Goal: Information Seeking & Learning: Learn about a topic

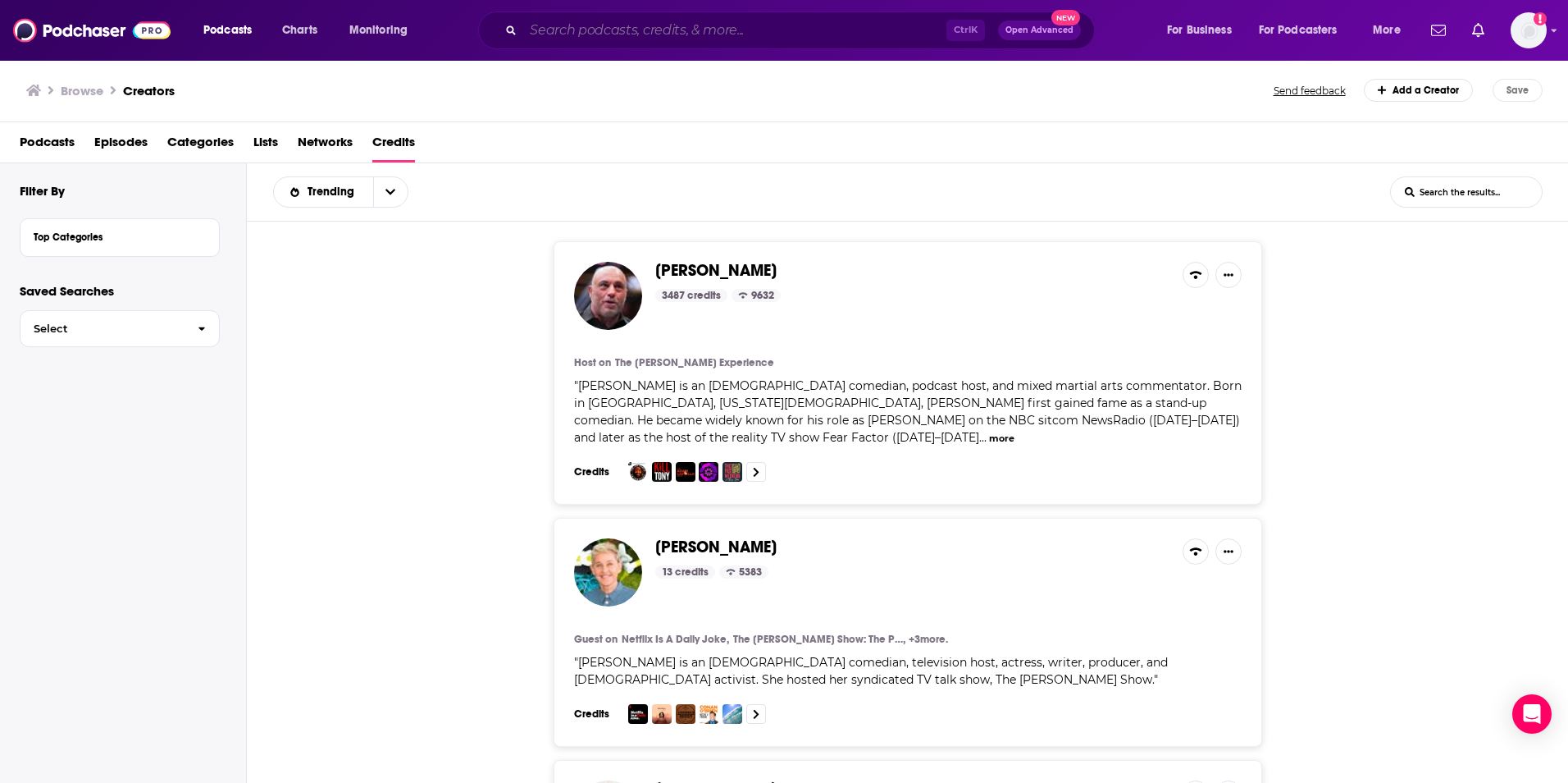
click at [597, 34] on input "Search podcasts, credits, & more..." at bounding box center [735, 30] width 423 height 26
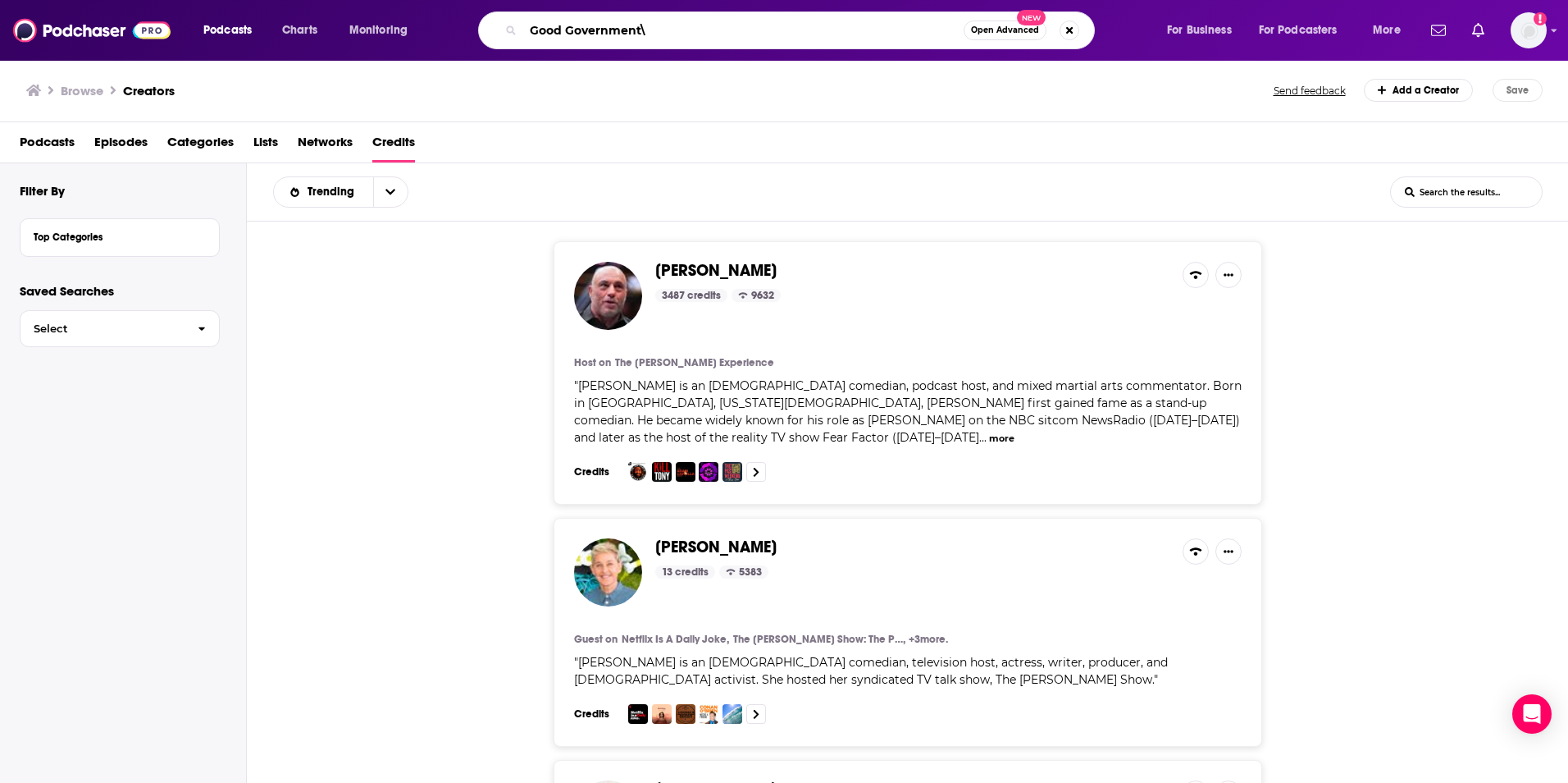
type input "Good Government"
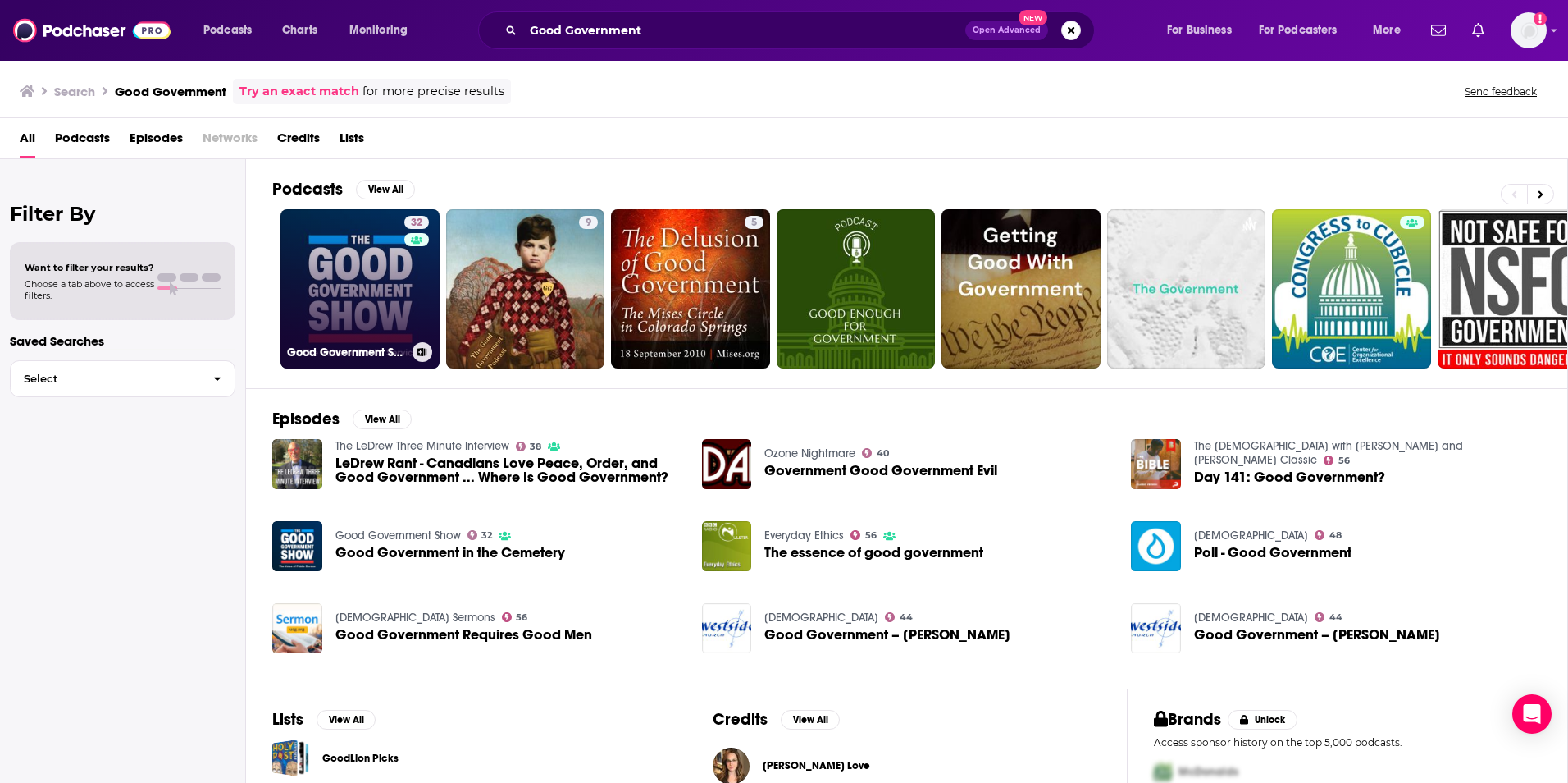
click at [328, 325] on link "32 Good Government Show" at bounding box center [359, 288] width 159 height 159
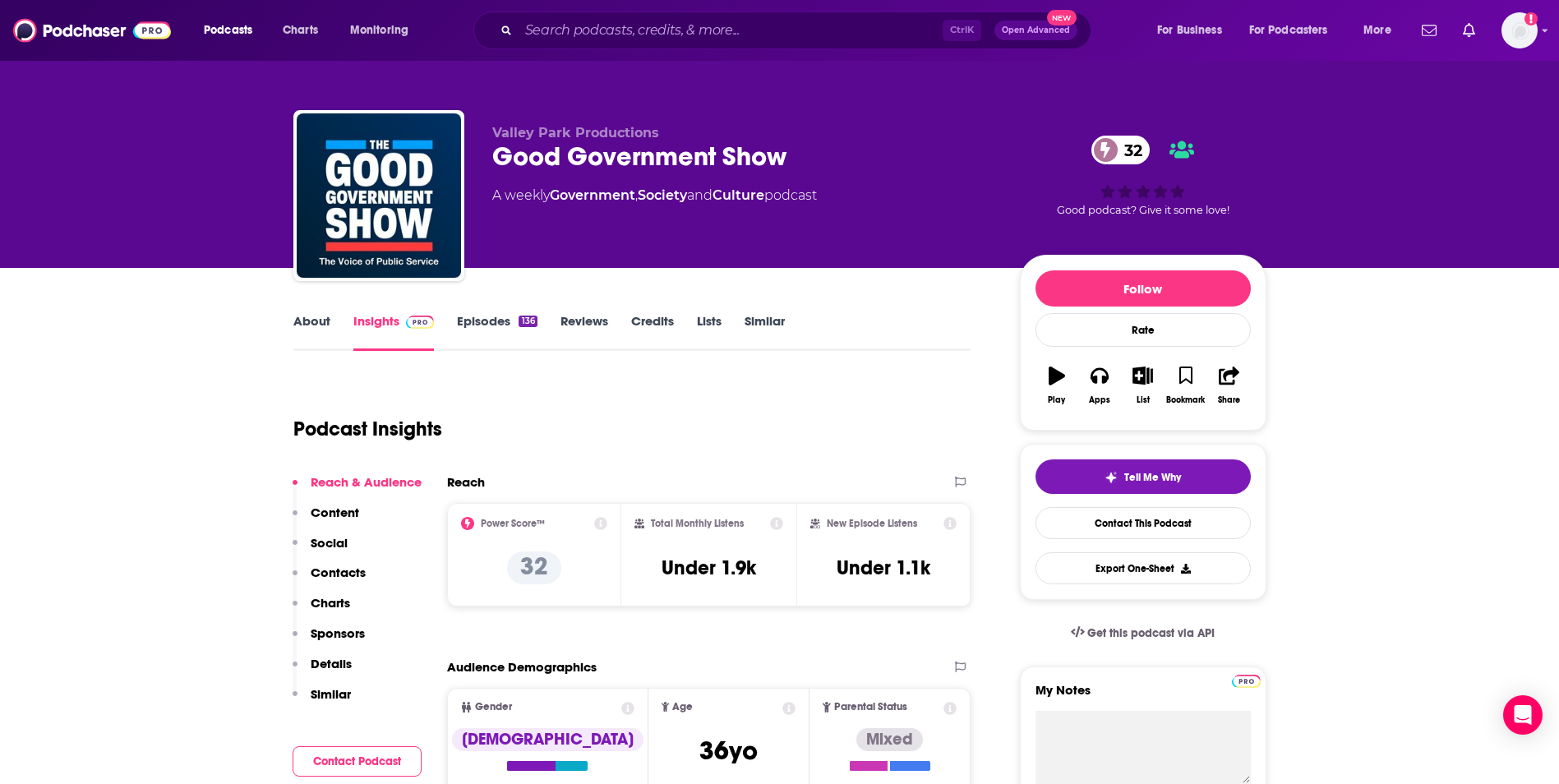
click at [650, 429] on div "Podcast Insights" at bounding box center [626, 419] width 665 height 84
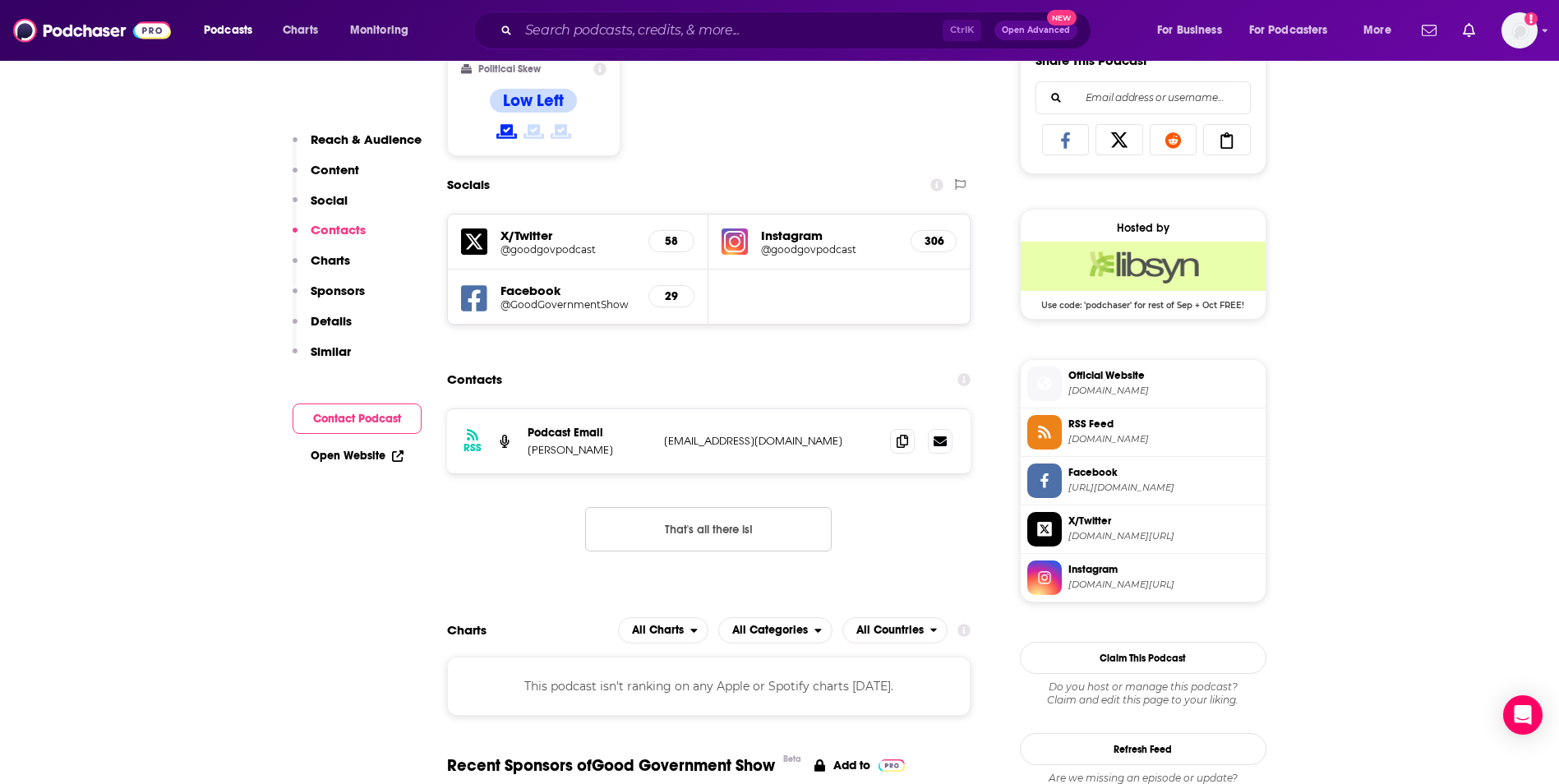
scroll to position [1126, 0]
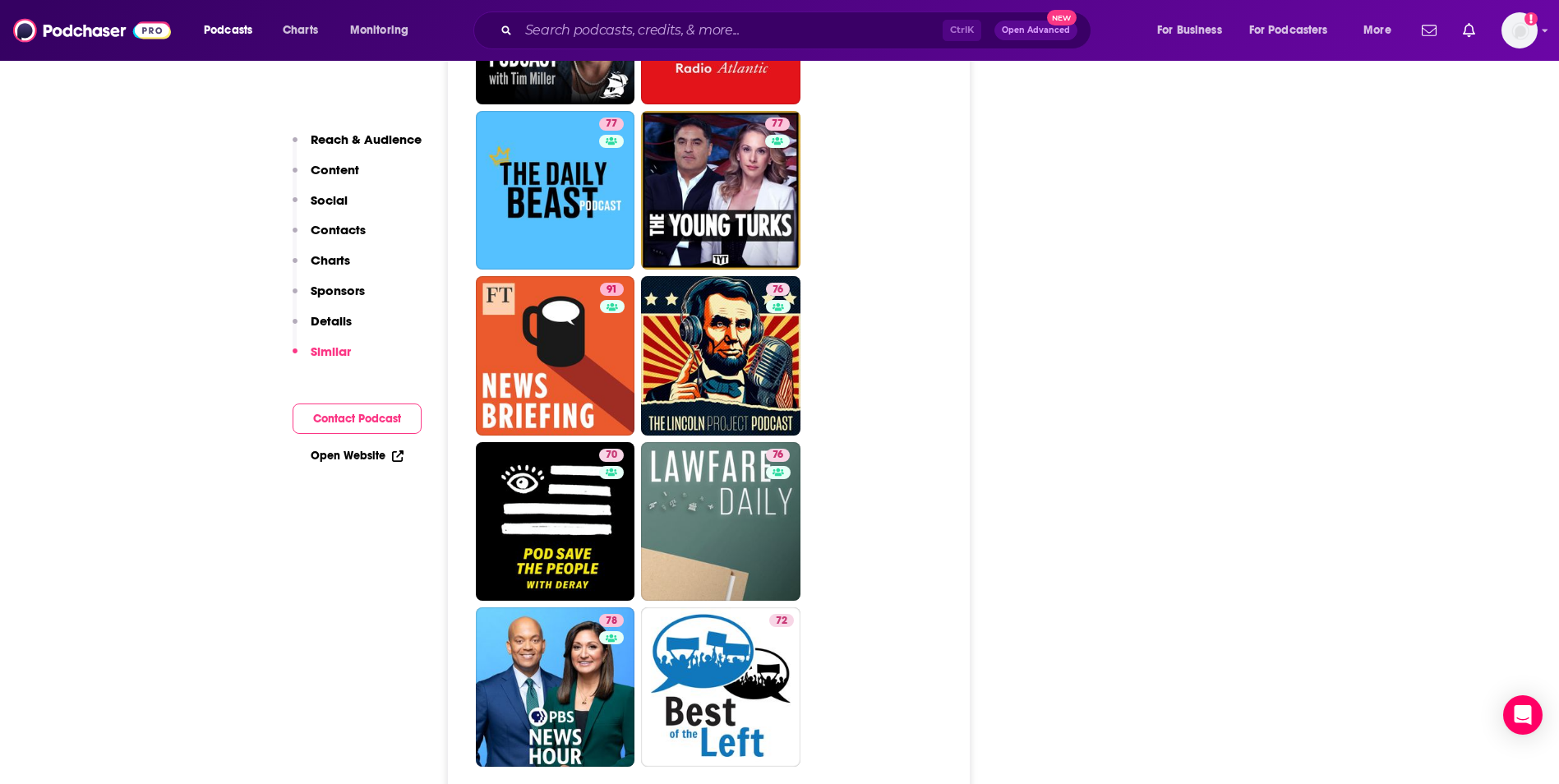
scroll to position [3672, 0]
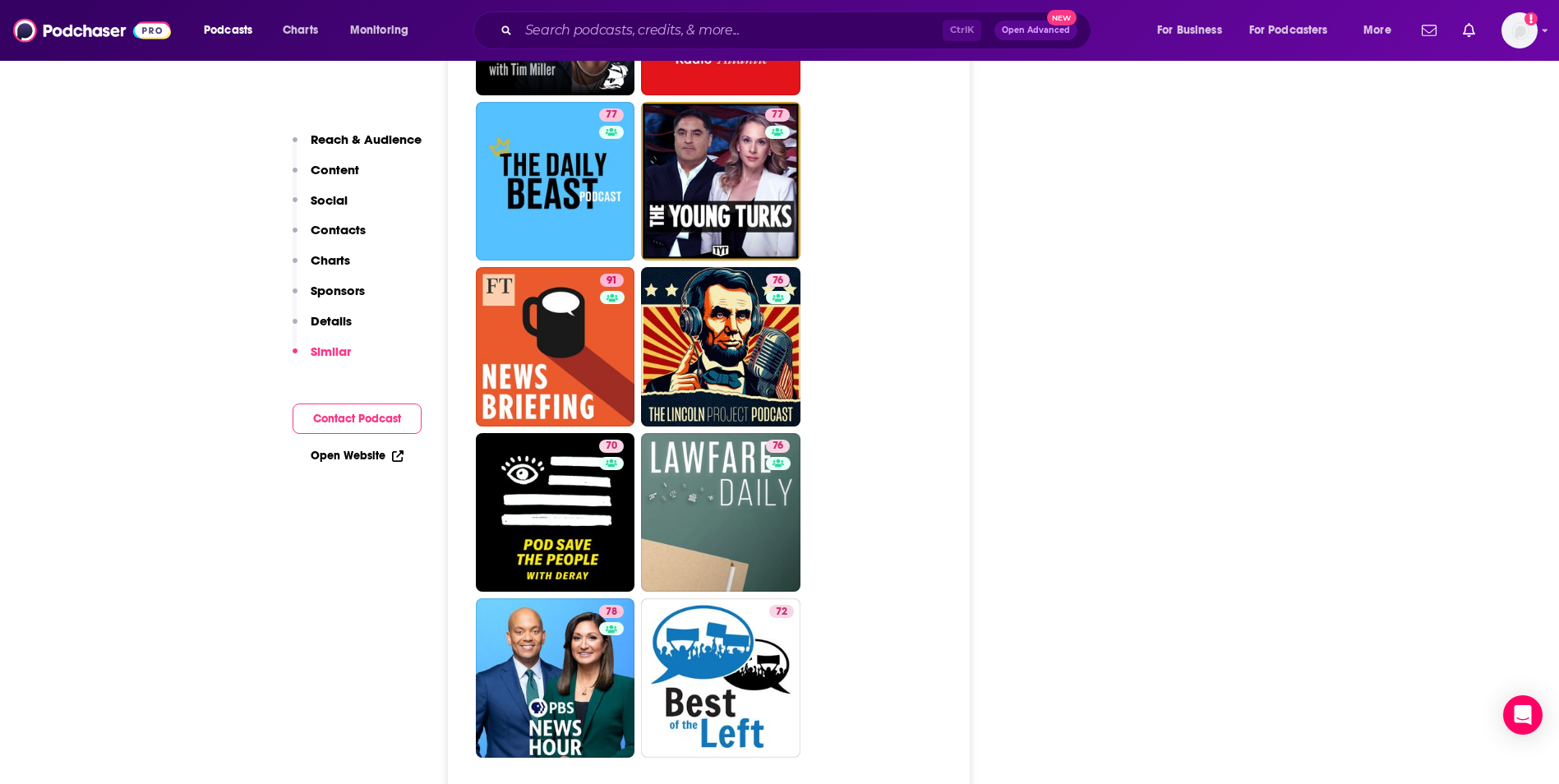
click at [347, 230] on p "Contacts" at bounding box center [338, 229] width 55 height 15
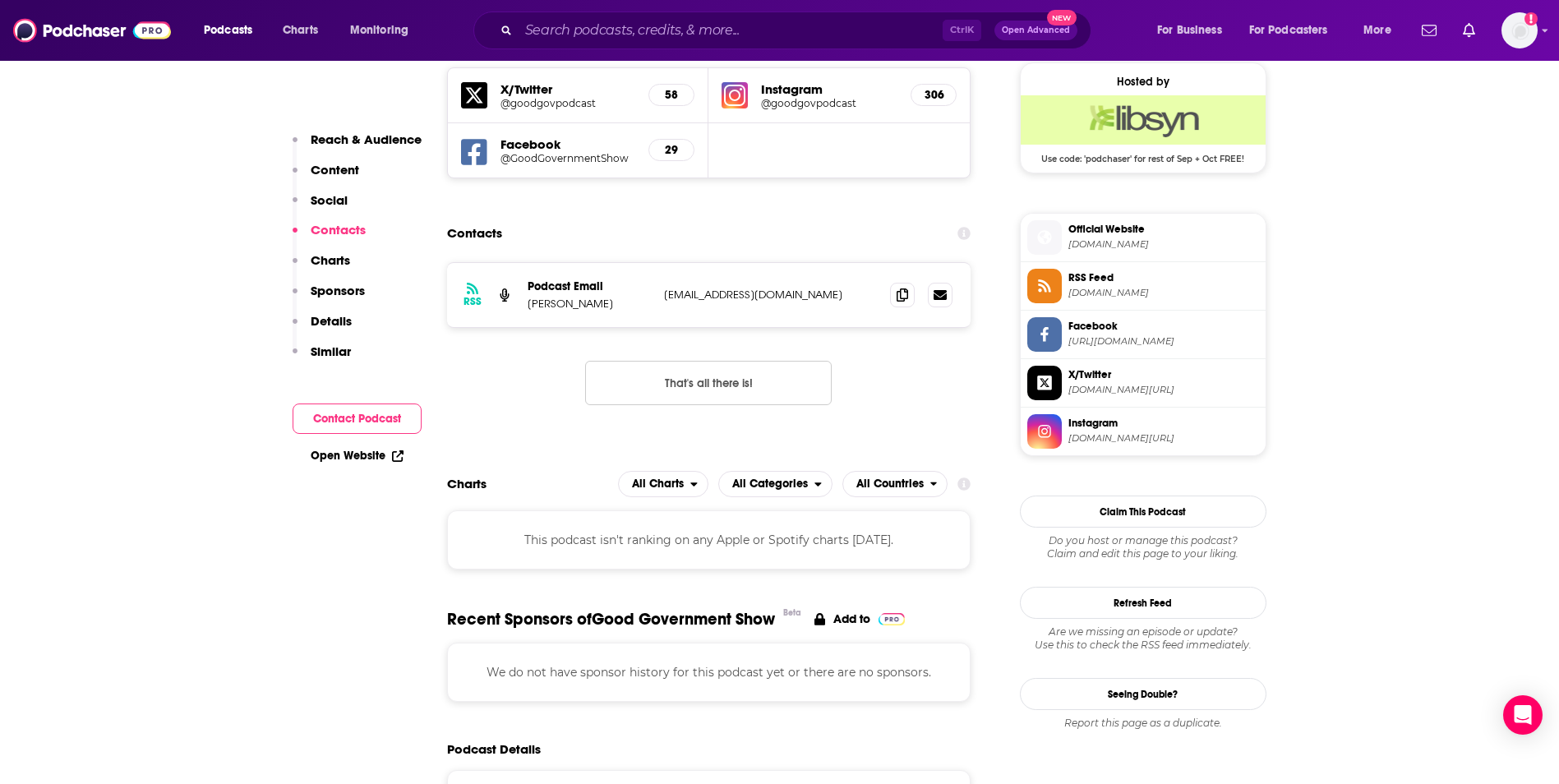
scroll to position [1189, 0]
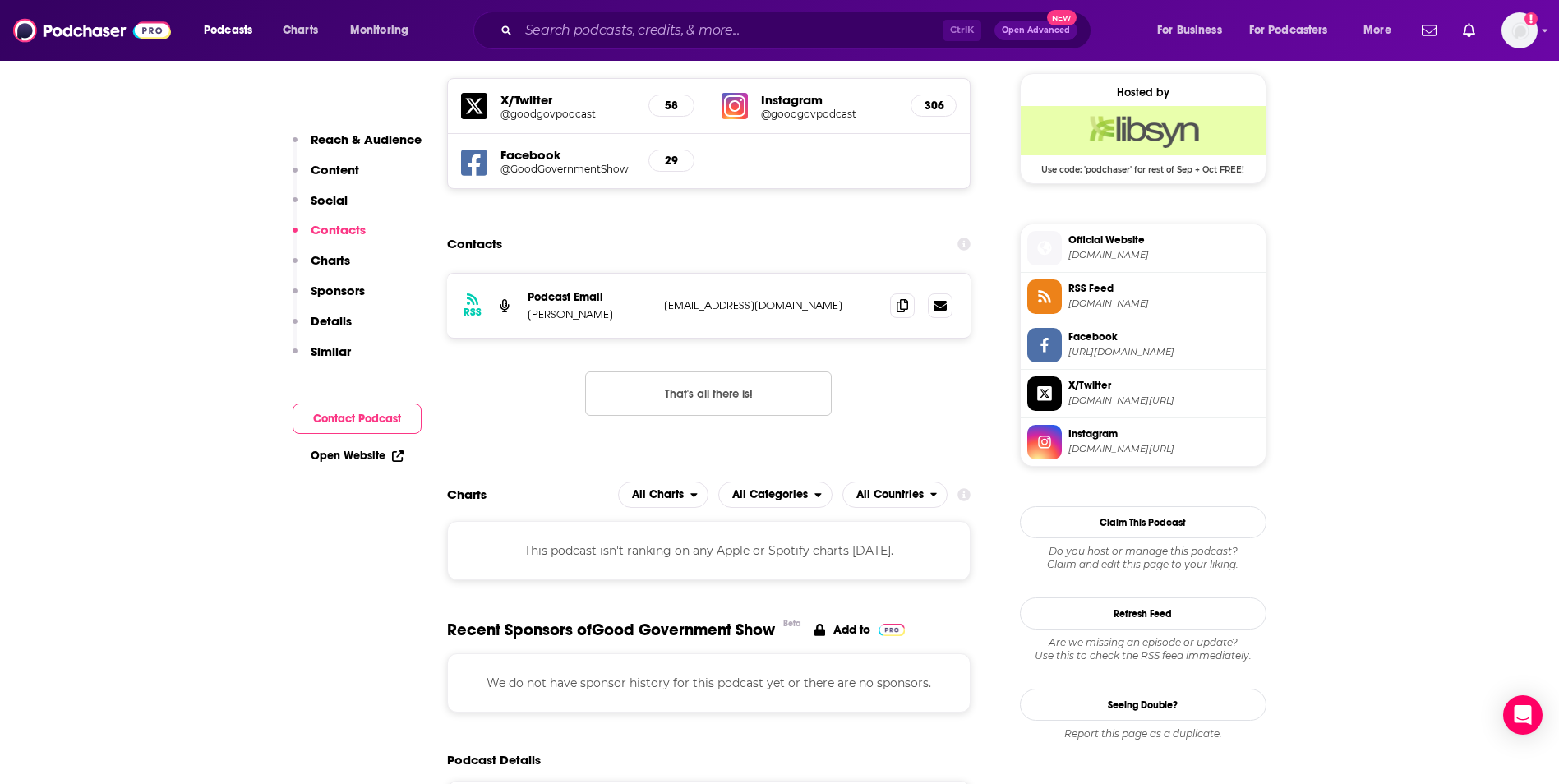
click at [348, 175] on p "Content" at bounding box center [335, 169] width 49 height 15
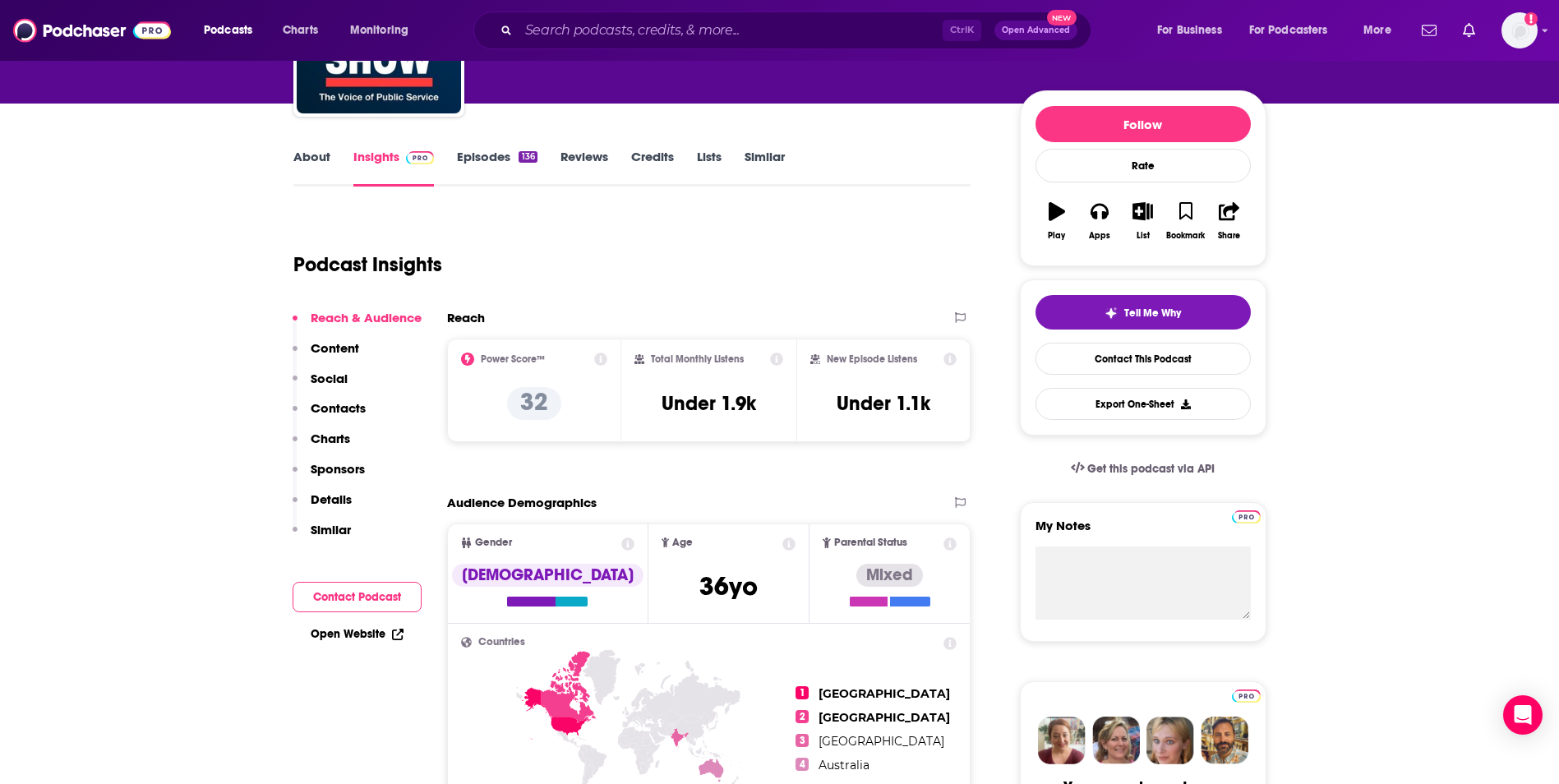
scroll to position [0, 0]
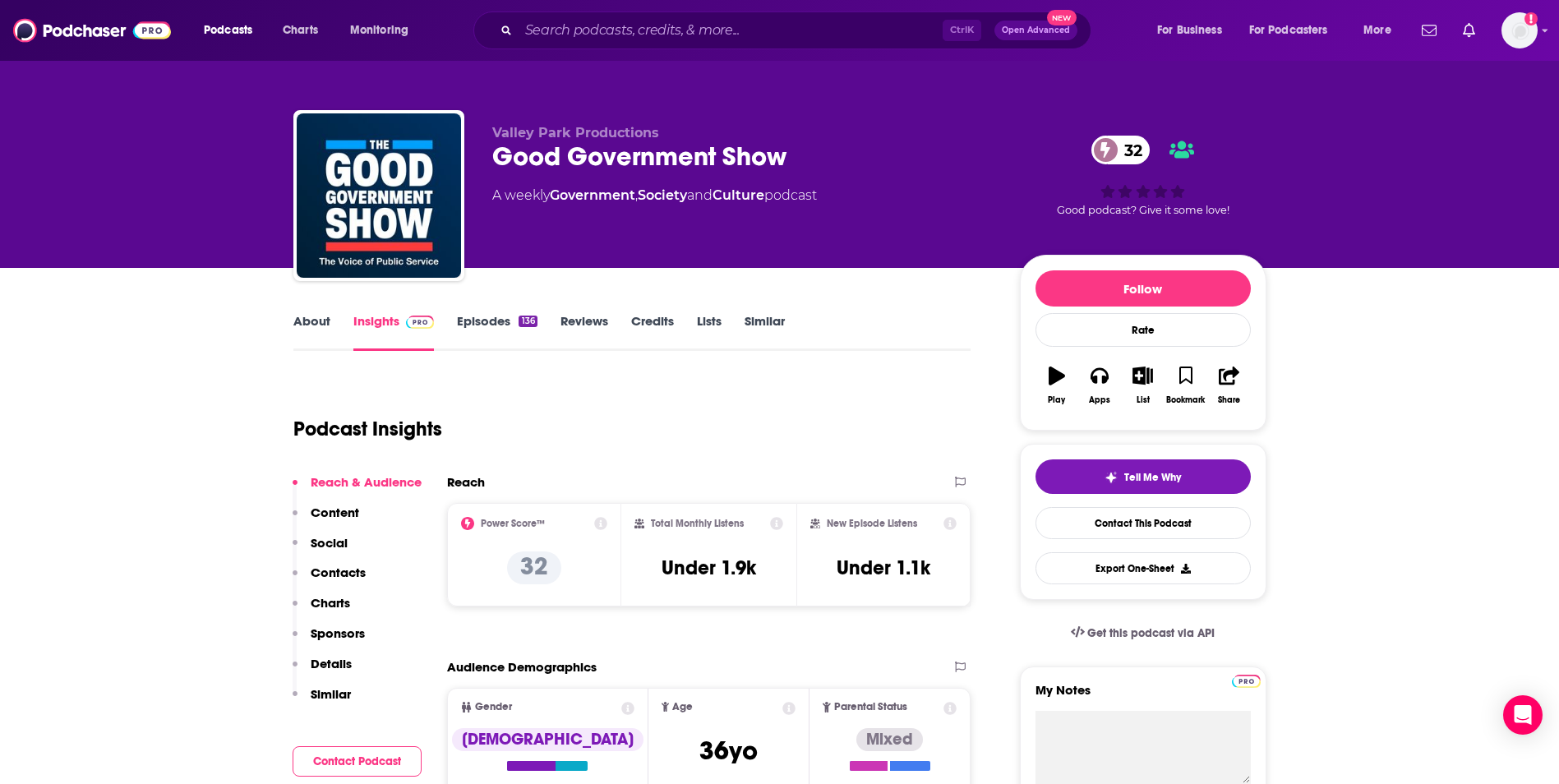
click at [483, 323] on link "Episodes 136" at bounding box center [496, 332] width 79 height 38
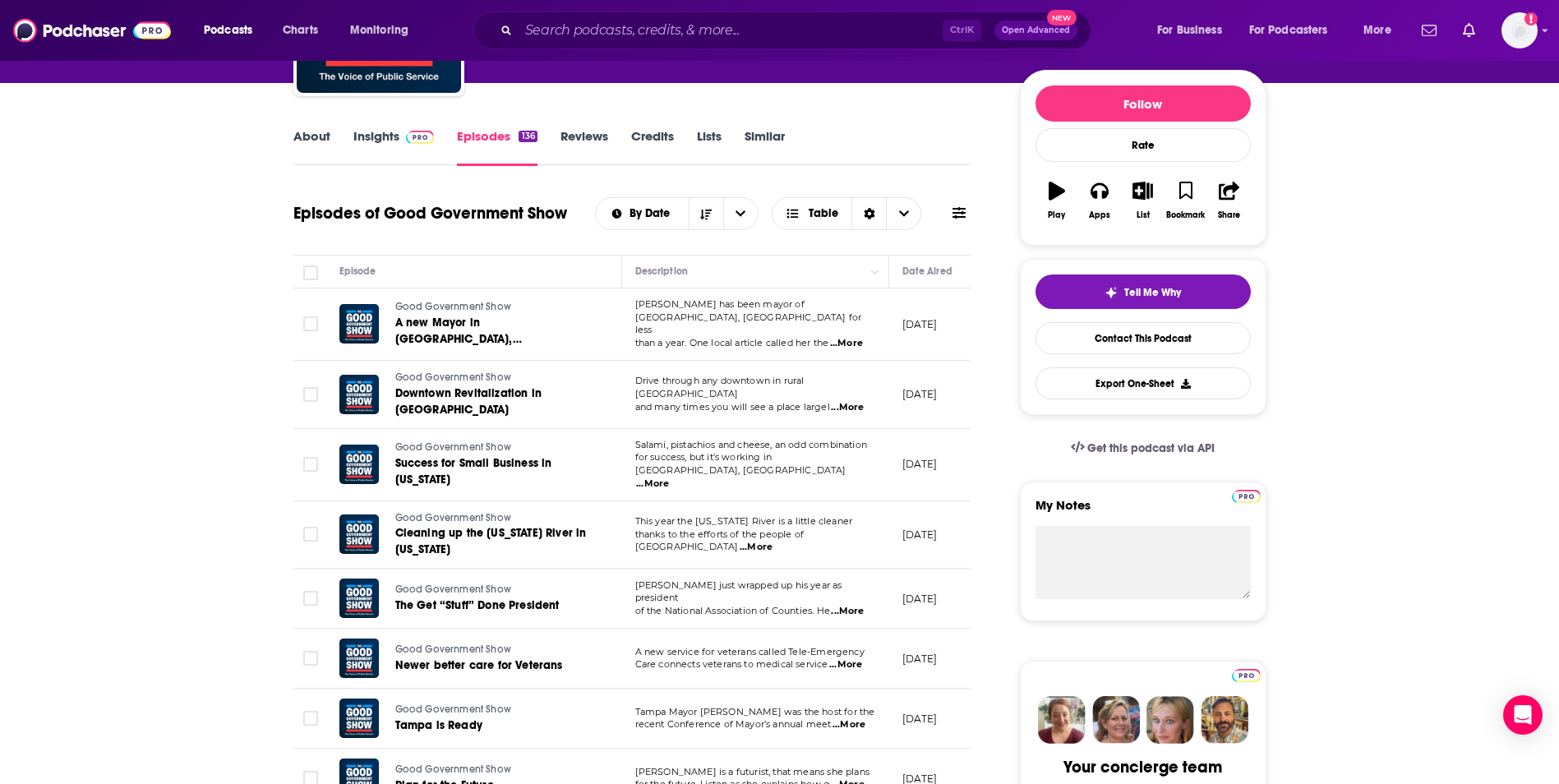
scroll to position [196, 0]
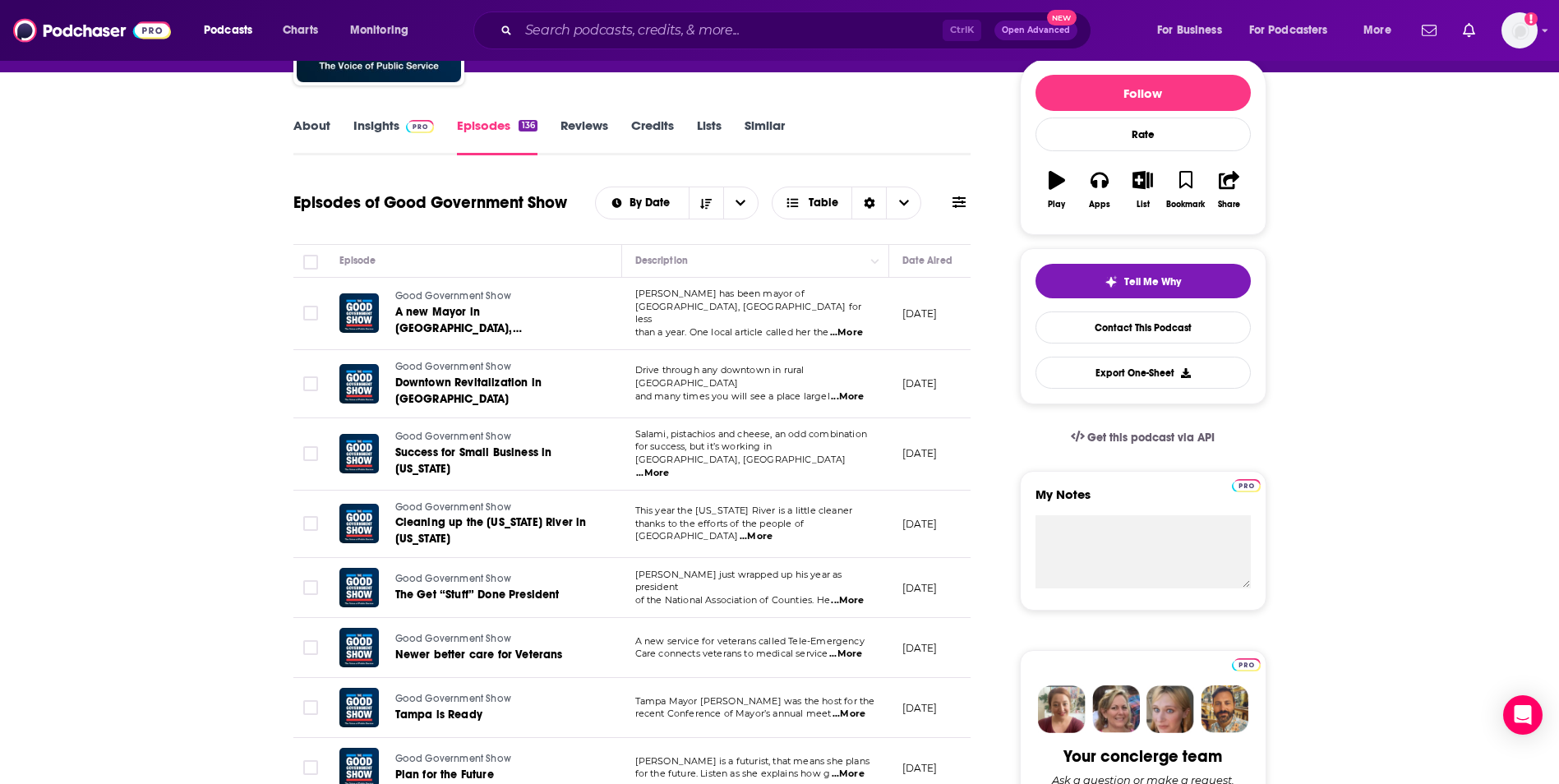
click at [773, 530] on span "...More" at bounding box center [756, 536] width 32 height 14
click at [764, 327] on td "[PERSON_NAME] has been mayor of [GEOGRAPHIC_DATA], [GEOGRAPHIC_DATA] for less t…" at bounding box center [756, 314] width 267 height 72
click at [850, 326] on span "...More" at bounding box center [847, 332] width 32 height 14
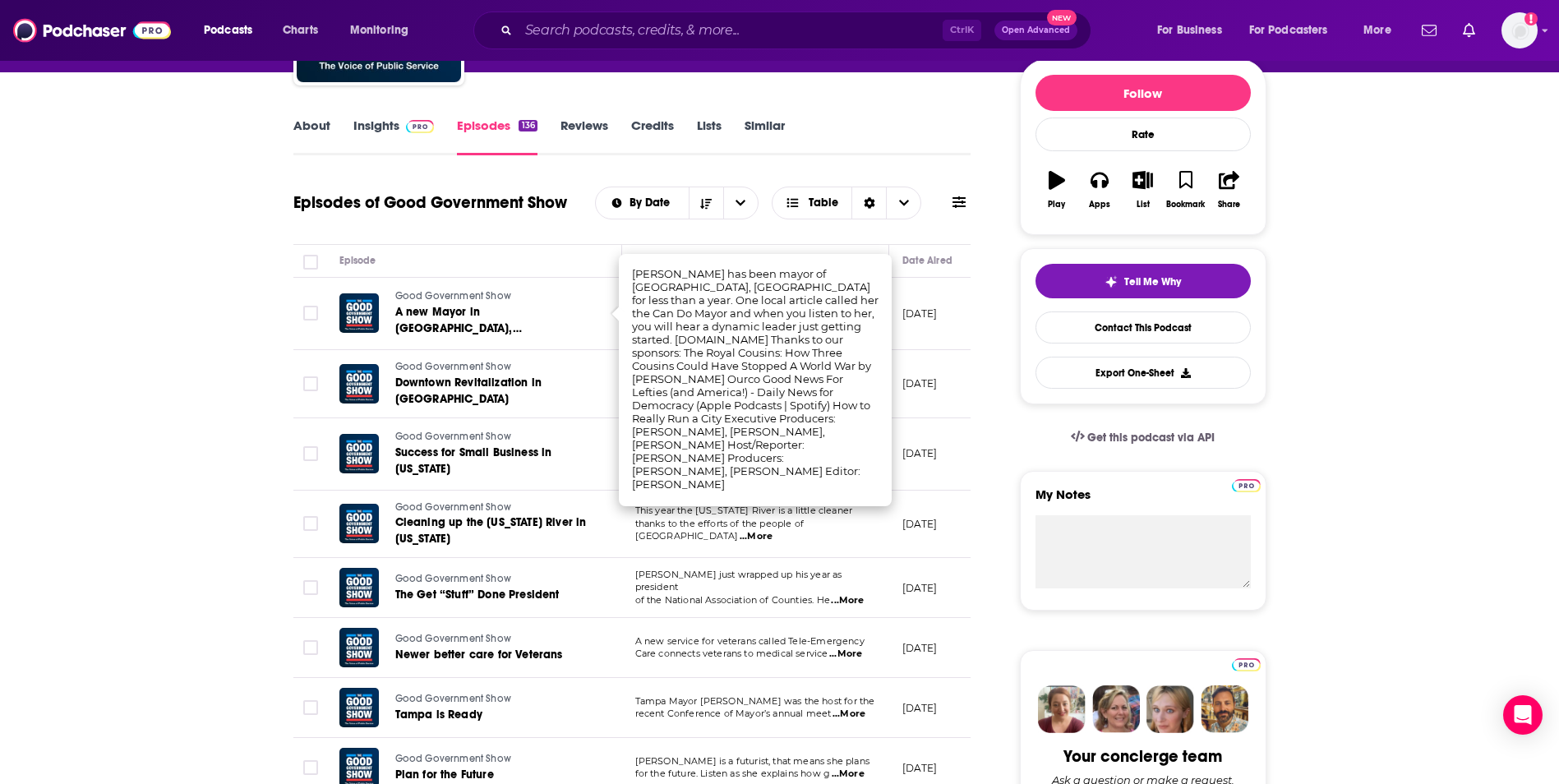
click at [560, 264] on div "Episode" at bounding box center [474, 261] width 269 height 20
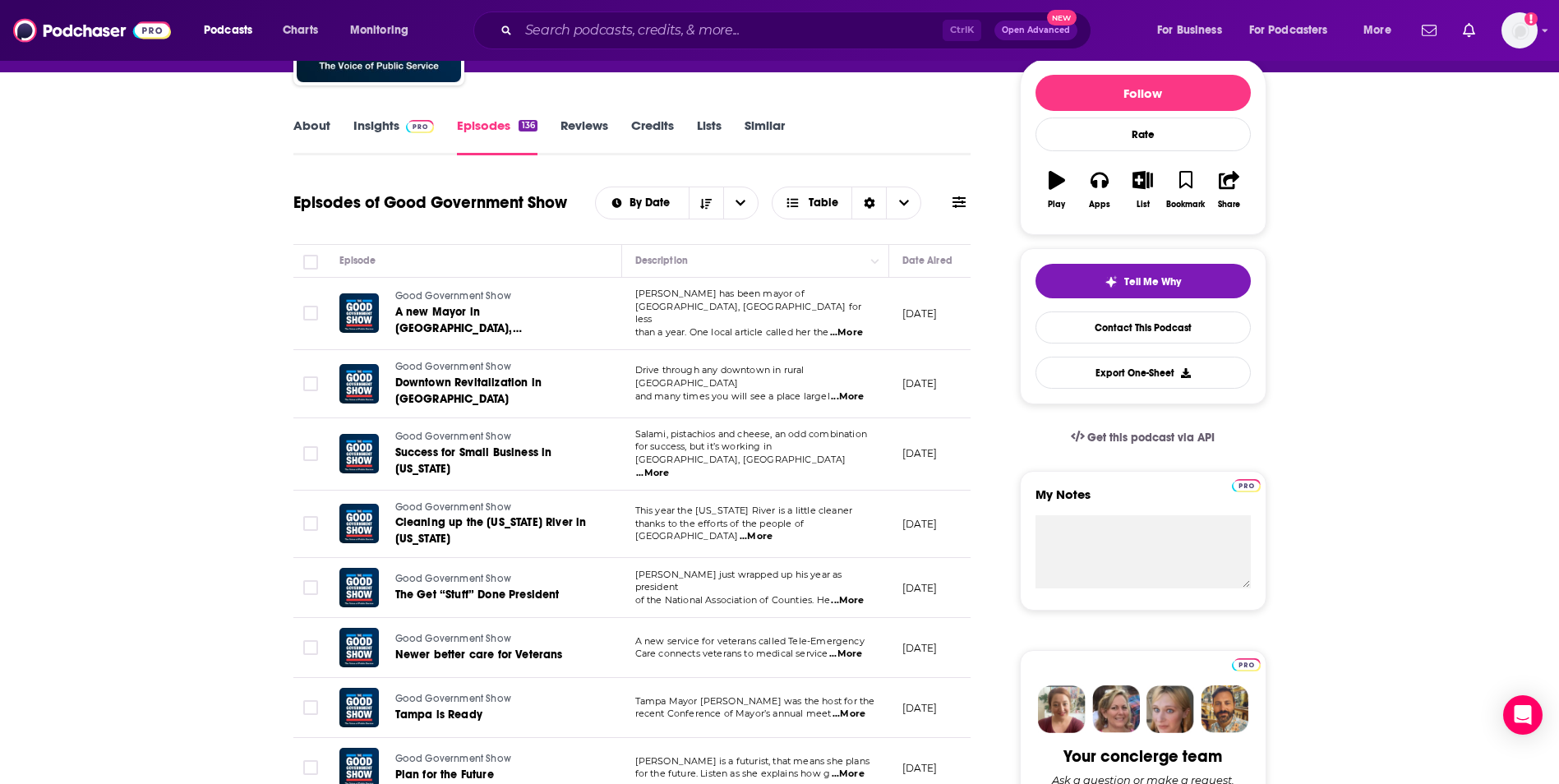
click at [847, 390] on span "...More" at bounding box center [847, 396] width 32 height 14
drag, startPoint x: 524, startPoint y: 259, endPoint x: 540, endPoint y: 260, distance: 16.0
click at [525, 259] on div "Episode" at bounding box center [474, 261] width 269 height 20
click at [669, 466] on span "...More" at bounding box center [653, 473] width 32 height 14
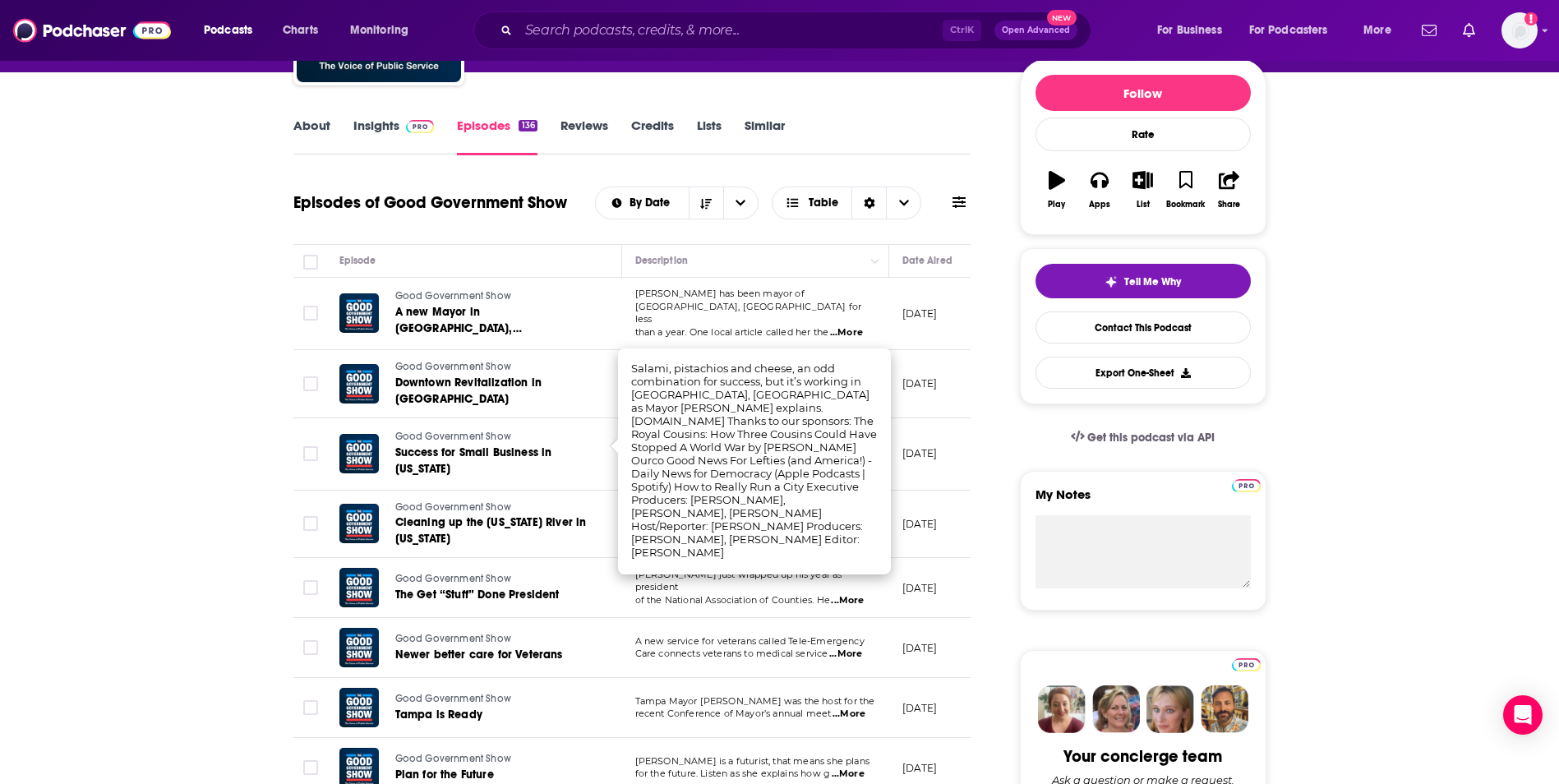
click at [575, 234] on div "Episodes of Good Government Show By Date Table" at bounding box center [632, 213] width 678 height 63
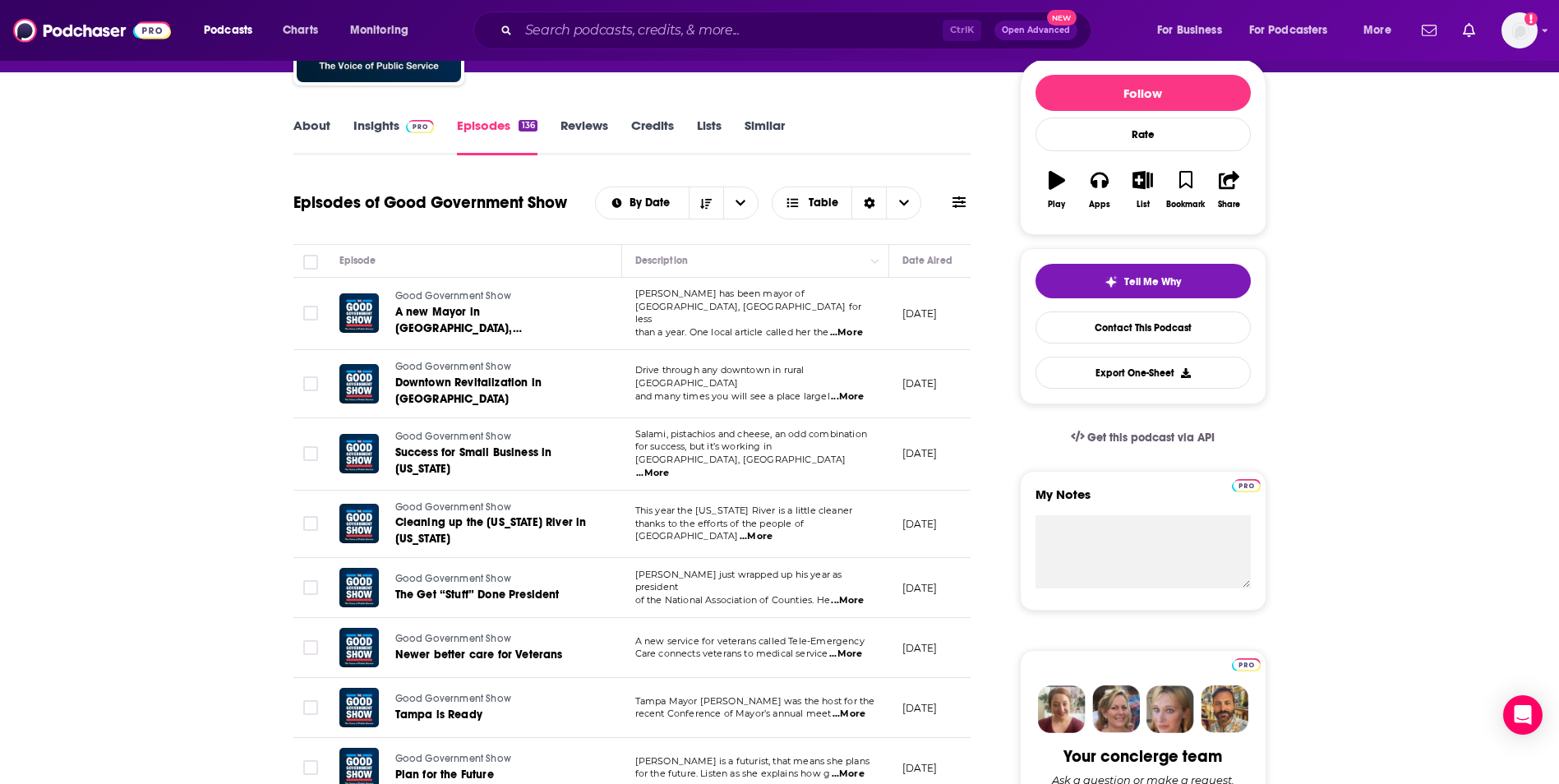
click at [773, 530] on span "...More" at bounding box center [756, 536] width 32 height 14
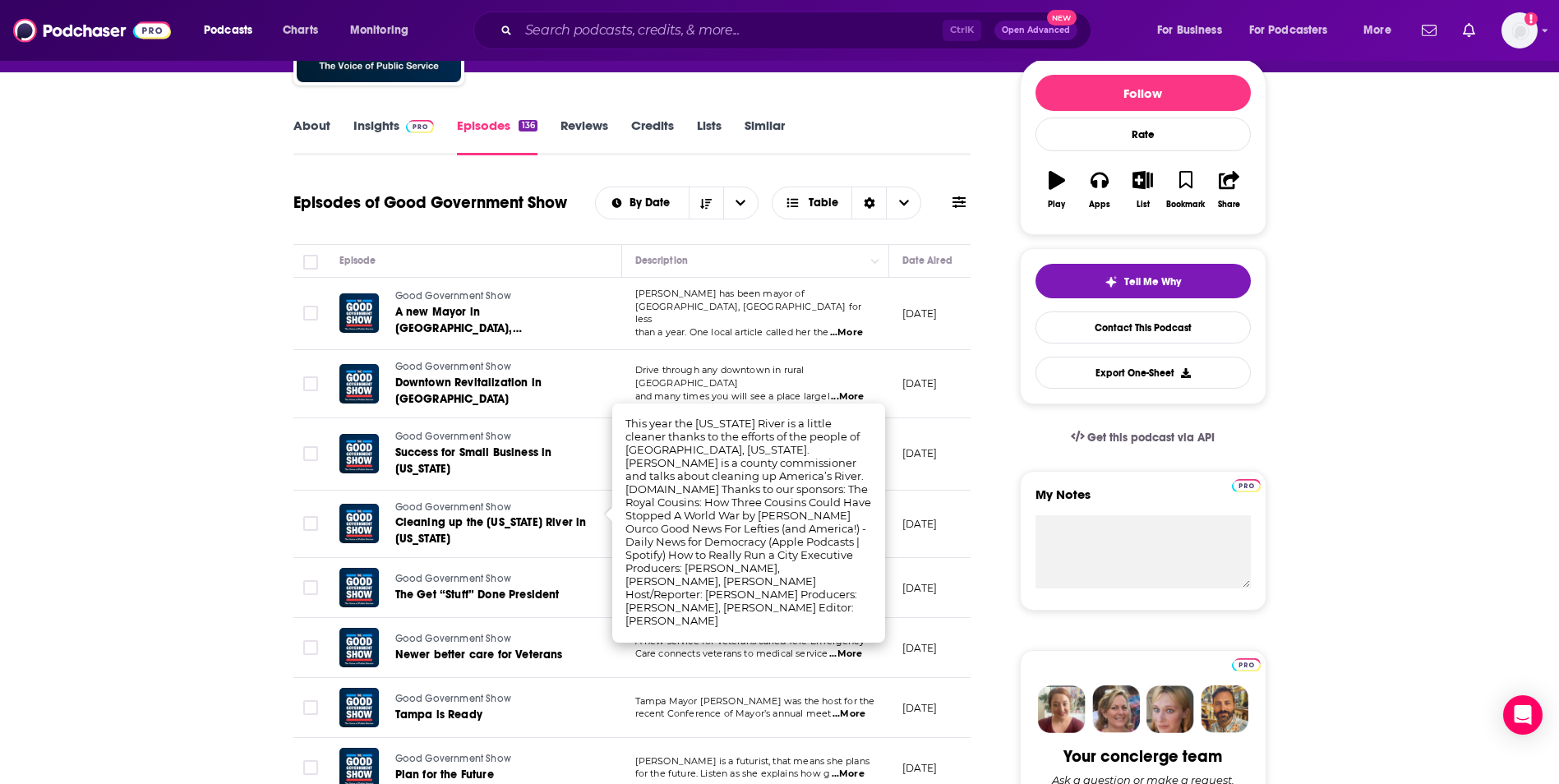
click at [594, 263] on div "Episode" at bounding box center [474, 261] width 269 height 20
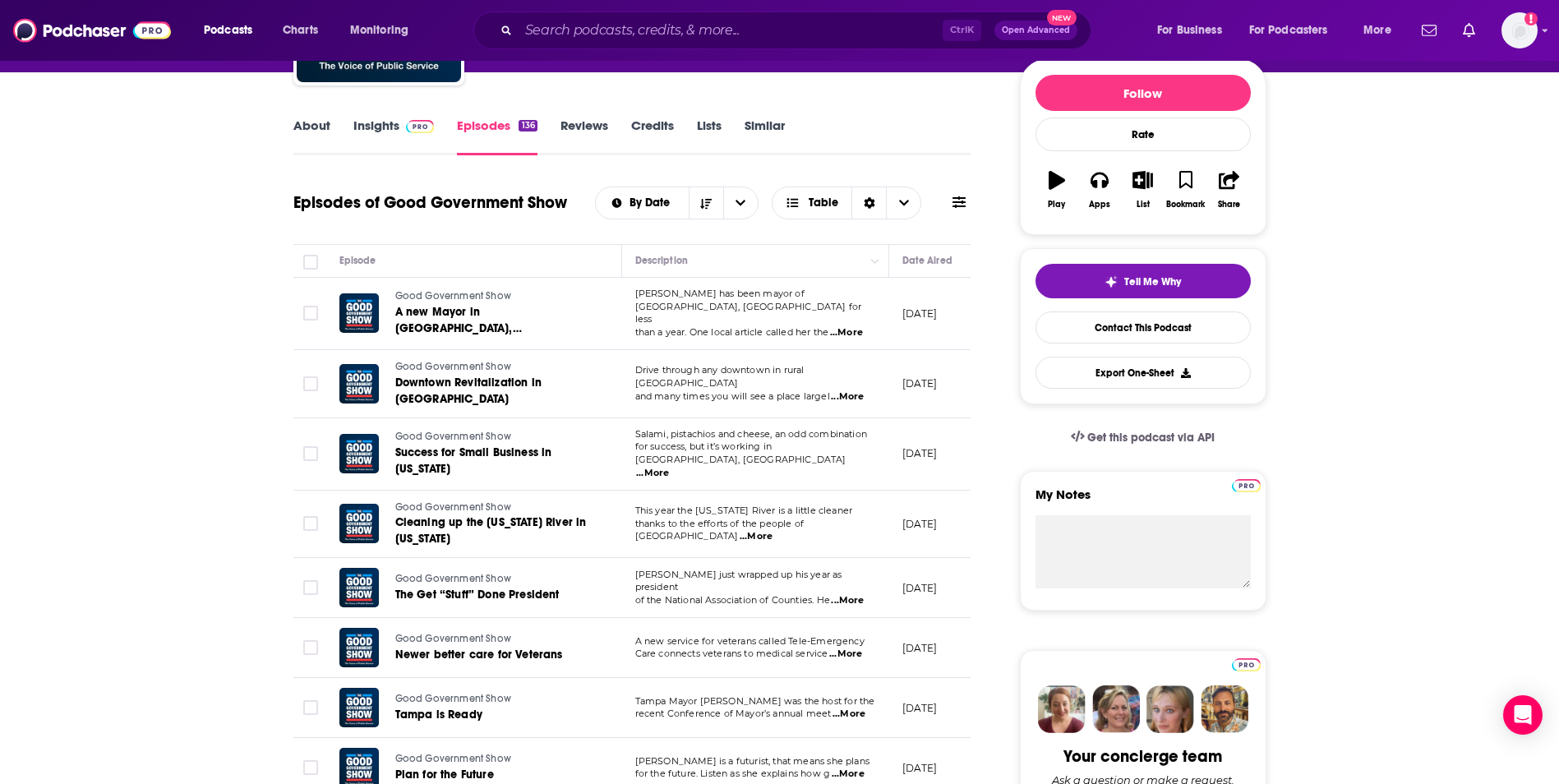
click at [845, 594] on span "...More" at bounding box center [847, 600] width 32 height 14
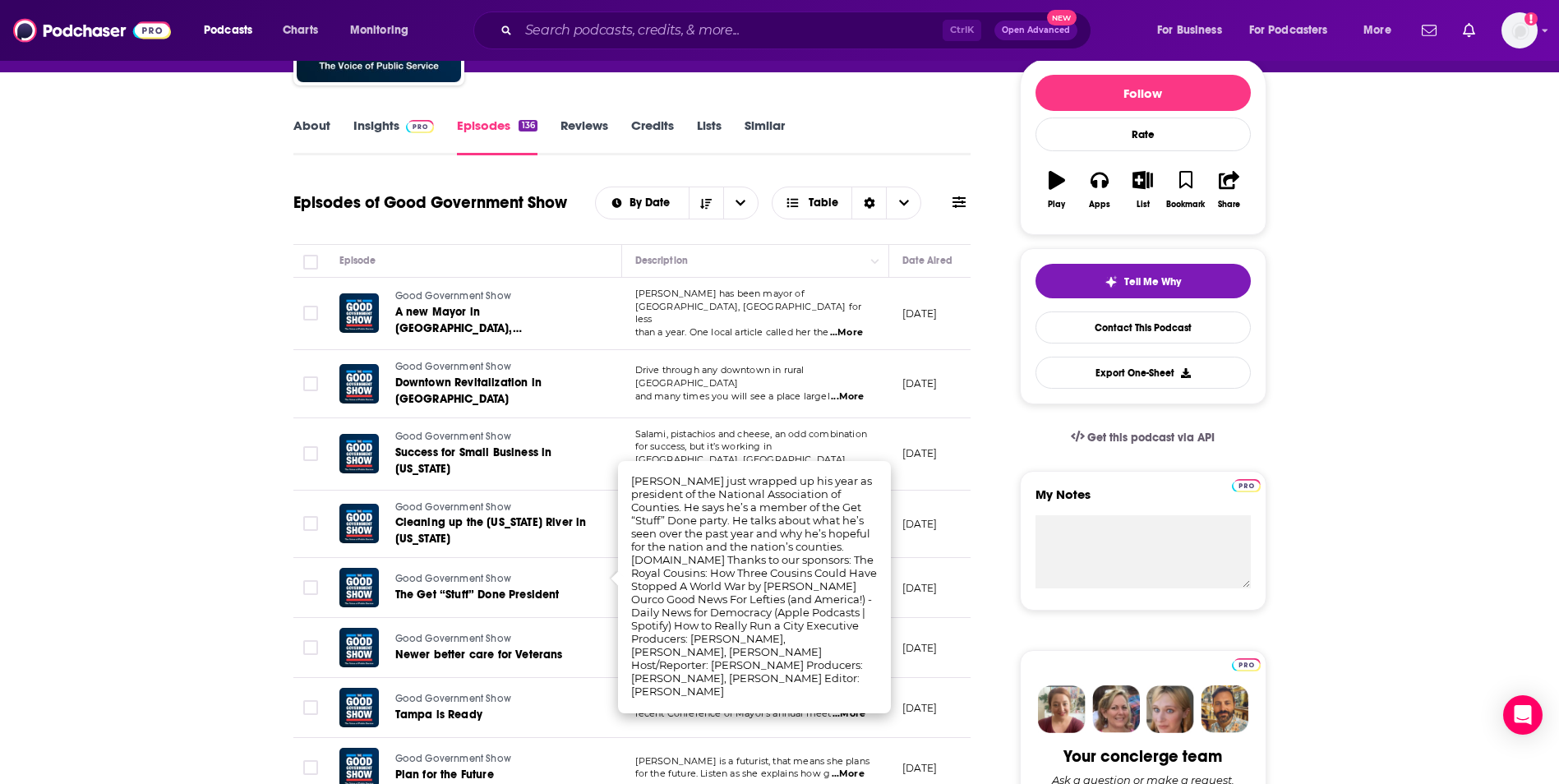
click at [599, 537] on td "Good Government Show Cleaning up the [US_STATE] River in [US_STATE]" at bounding box center [474, 525] width 296 height 69
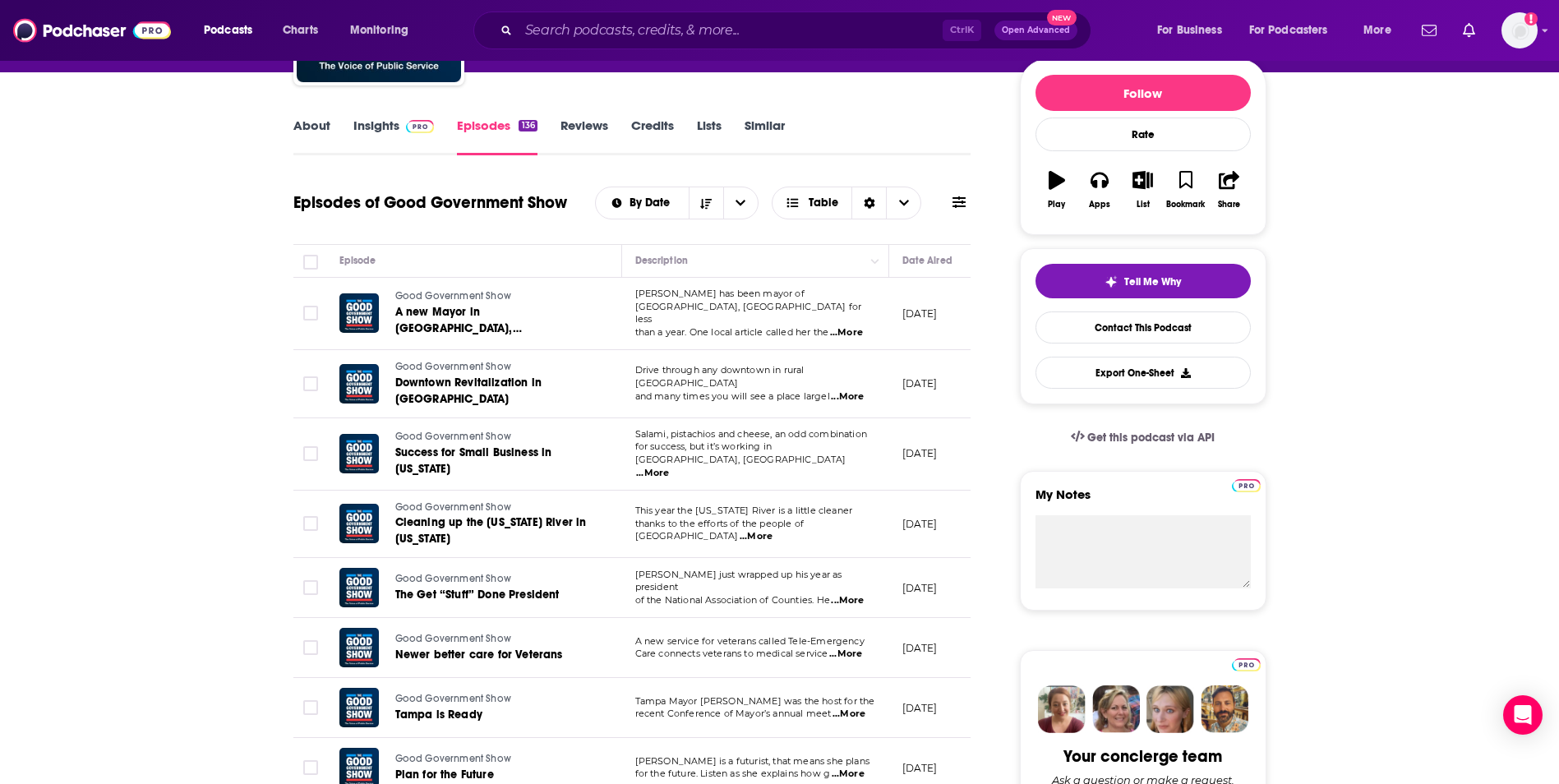
click at [848, 647] on span "...More" at bounding box center [846, 653] width 32 height 14
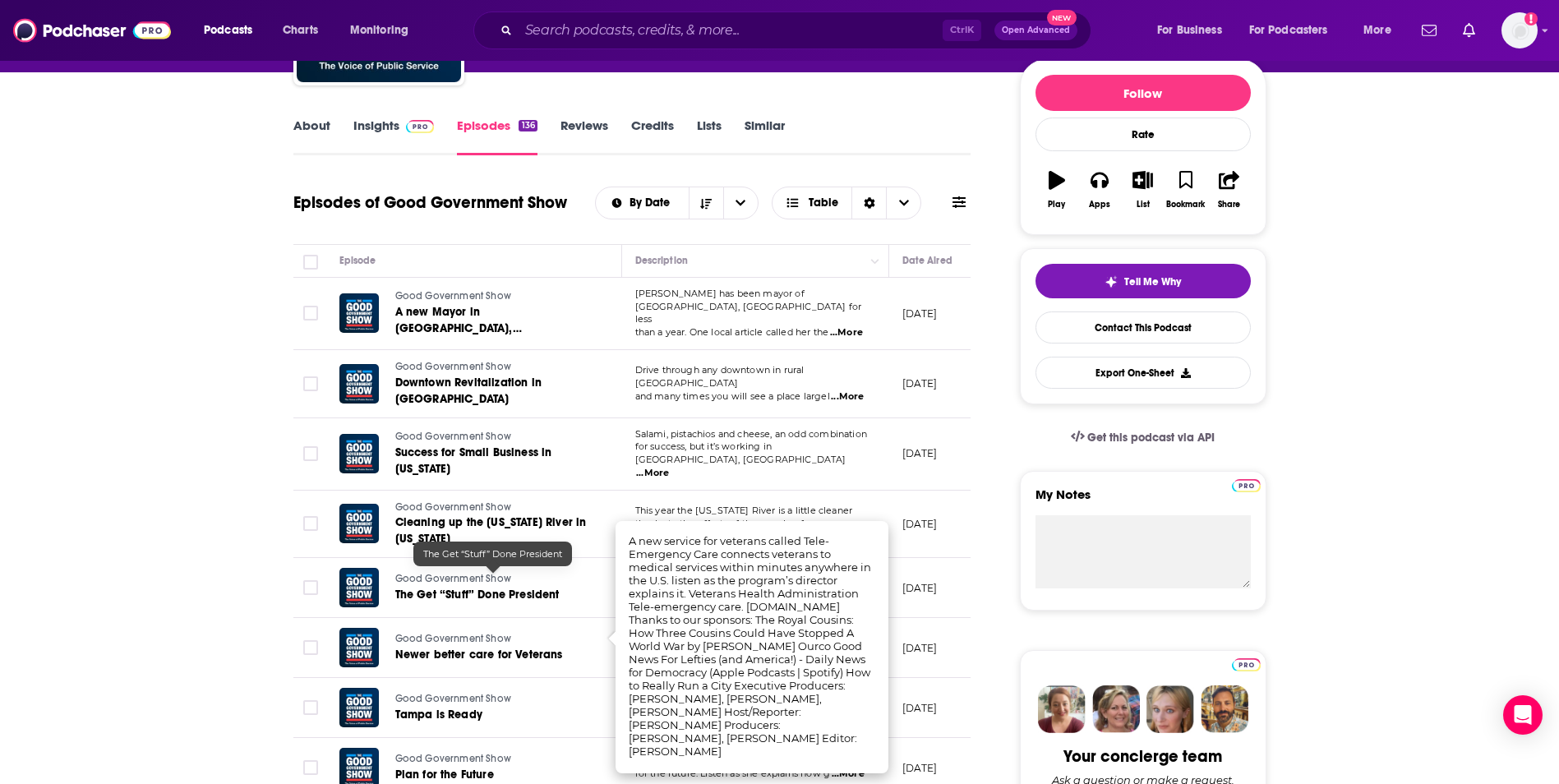
click at [576, 586] on link "The Get “Stuff” Done President" at bounding box center [493, 595] width 196 height 16
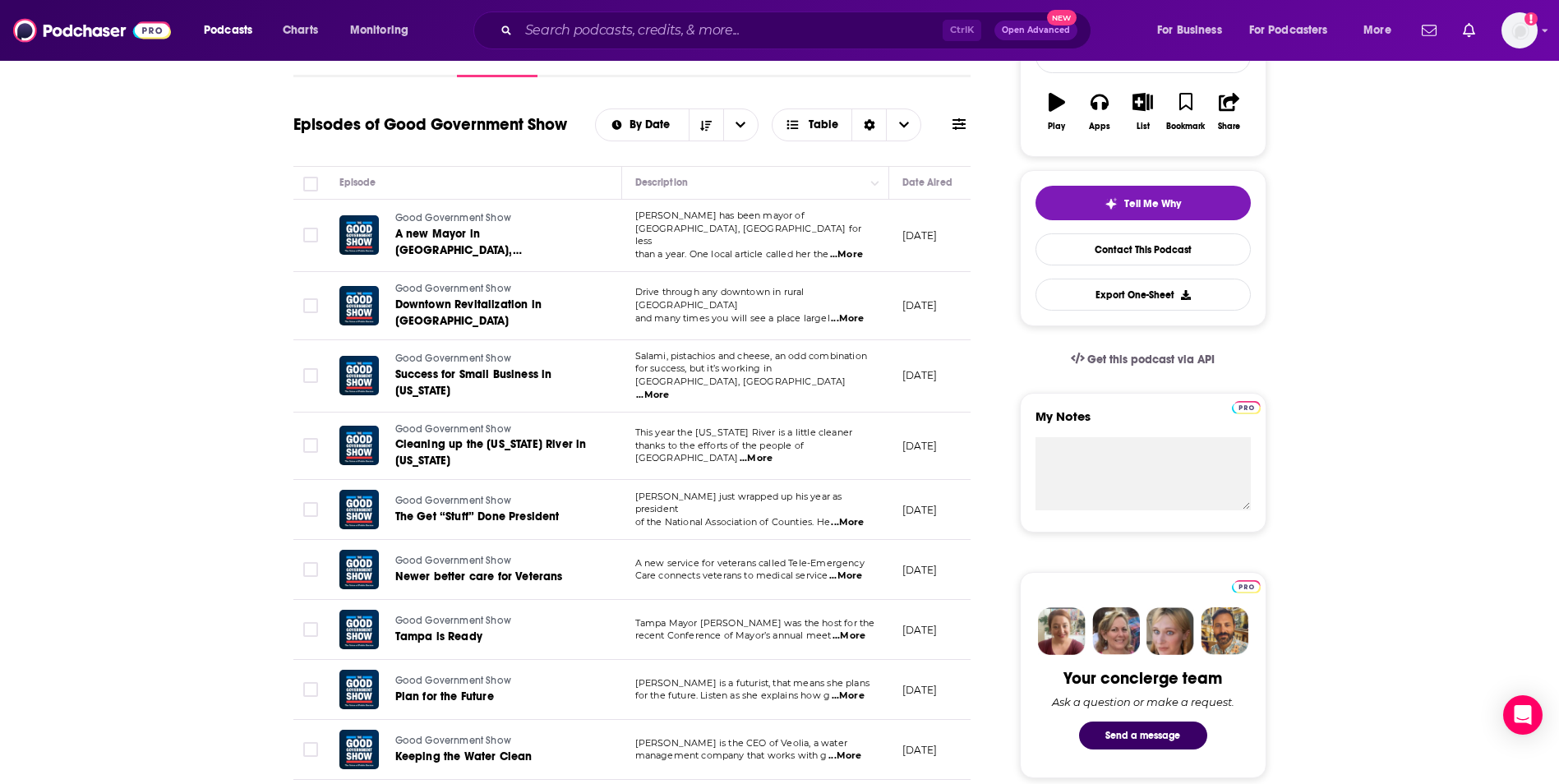
scroll to position [296, 0]
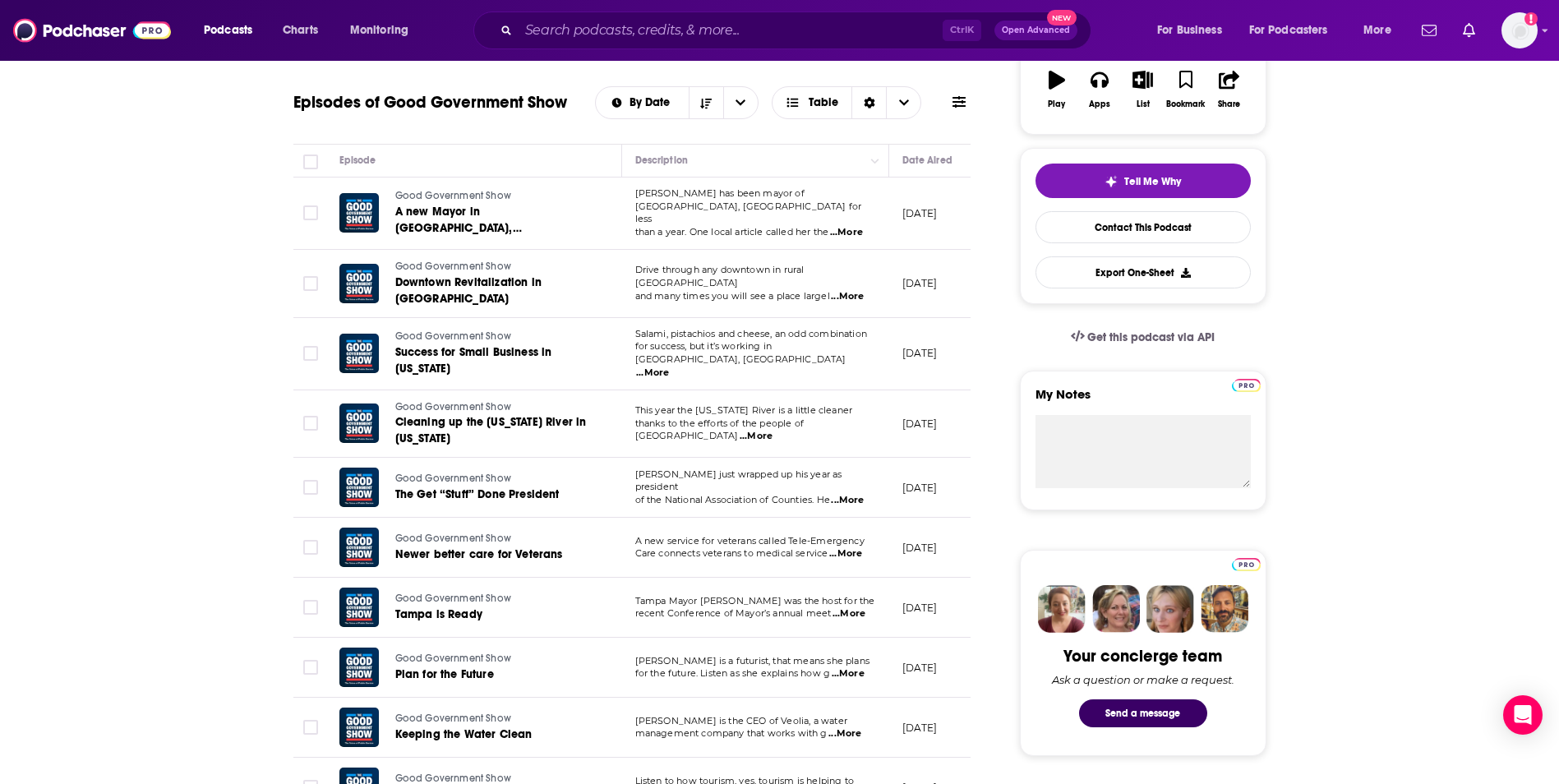
click at [849, 727] on span "...More" at bounding box center [845, 733] width 32 height 14
click at [549, 726] on link "Keeping the Water Clean" at bounding box center [493, 734] width 196 height 16
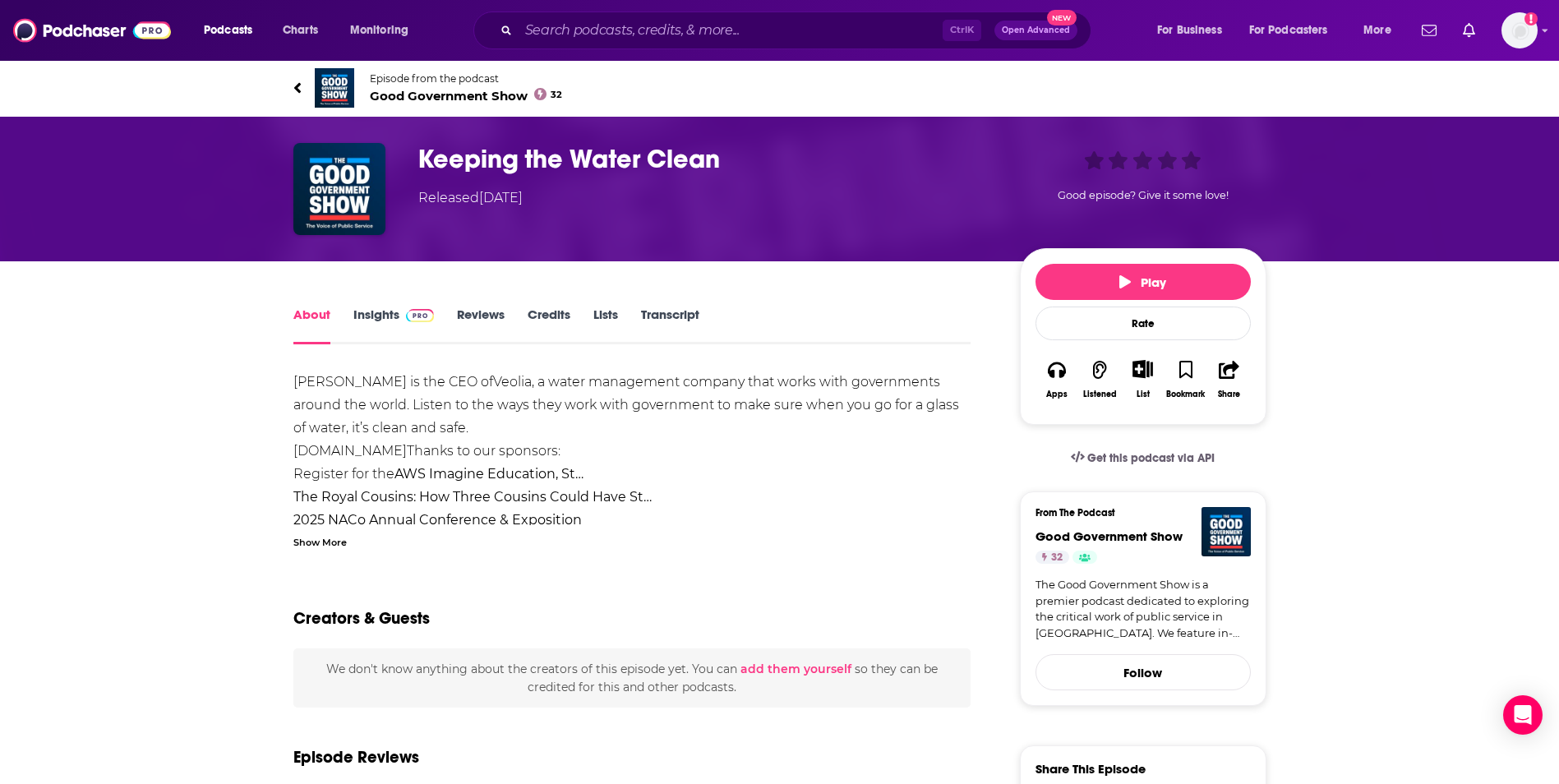
click at [326, 543] on div "Show More" at bounding box center [320, 540] width 53 height 15
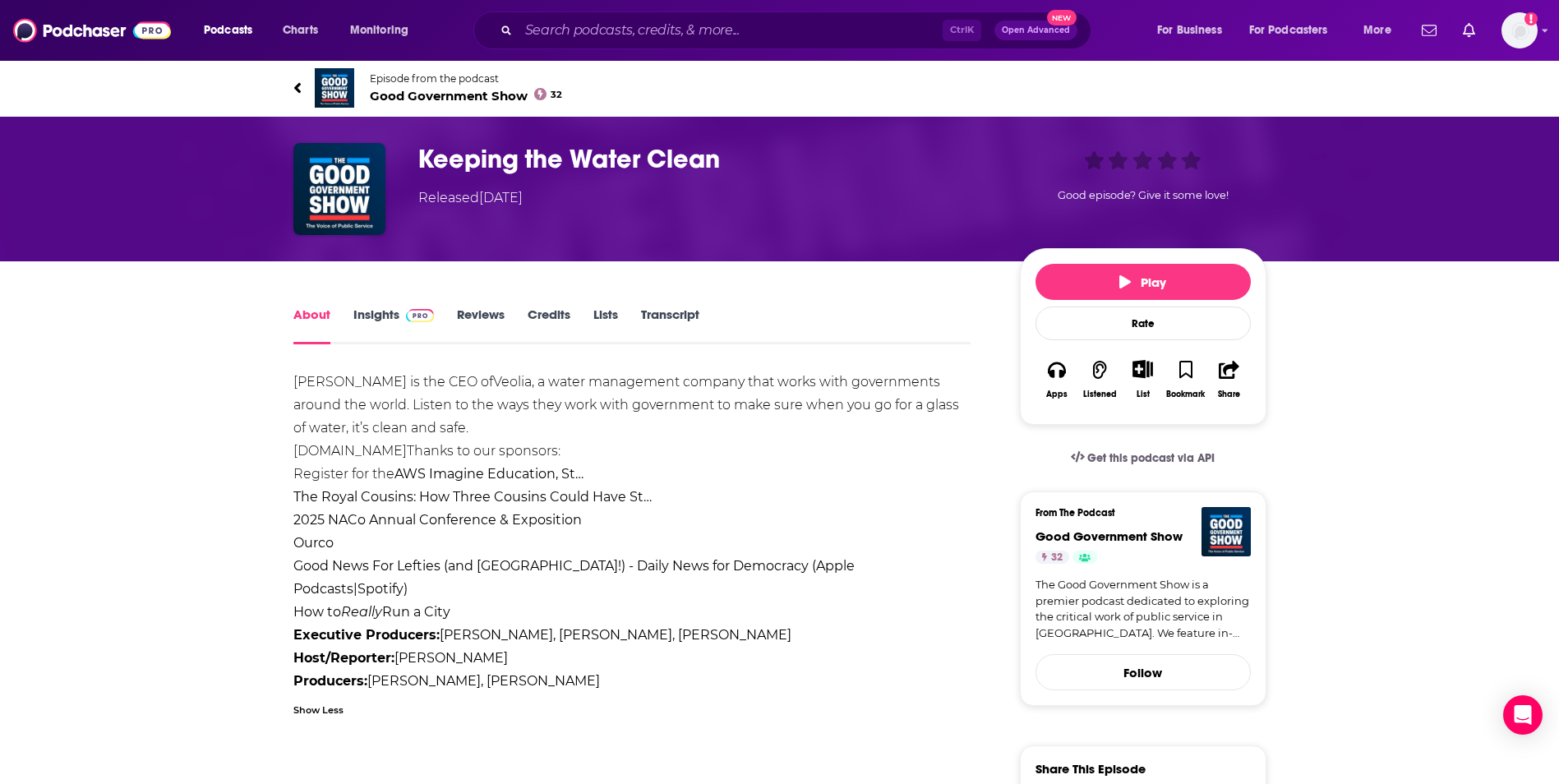
click at [877, 706] on div "Show Less" at bounding box center [632, 708] width 678 height 15
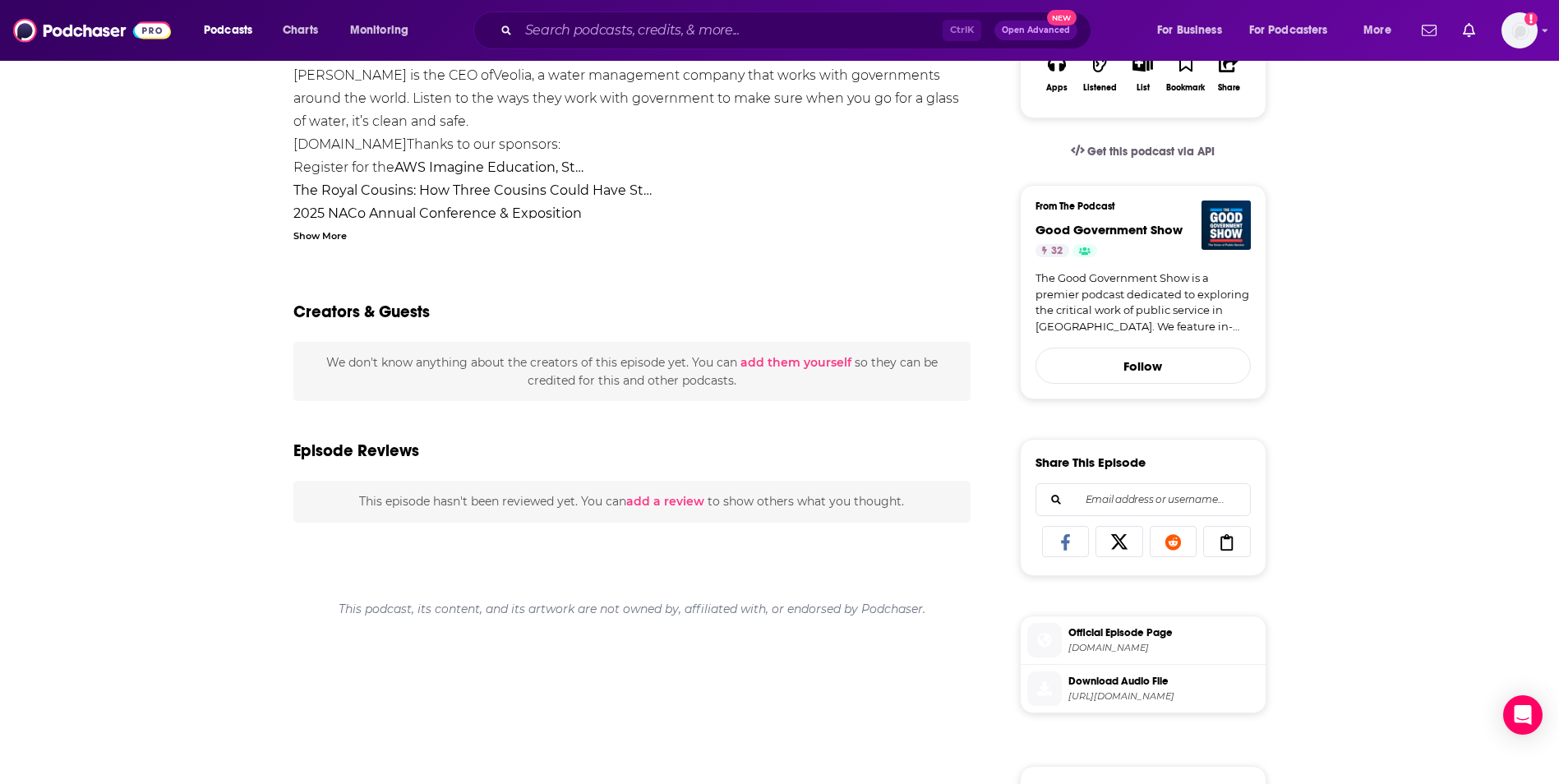
scroll to position [296, 0]
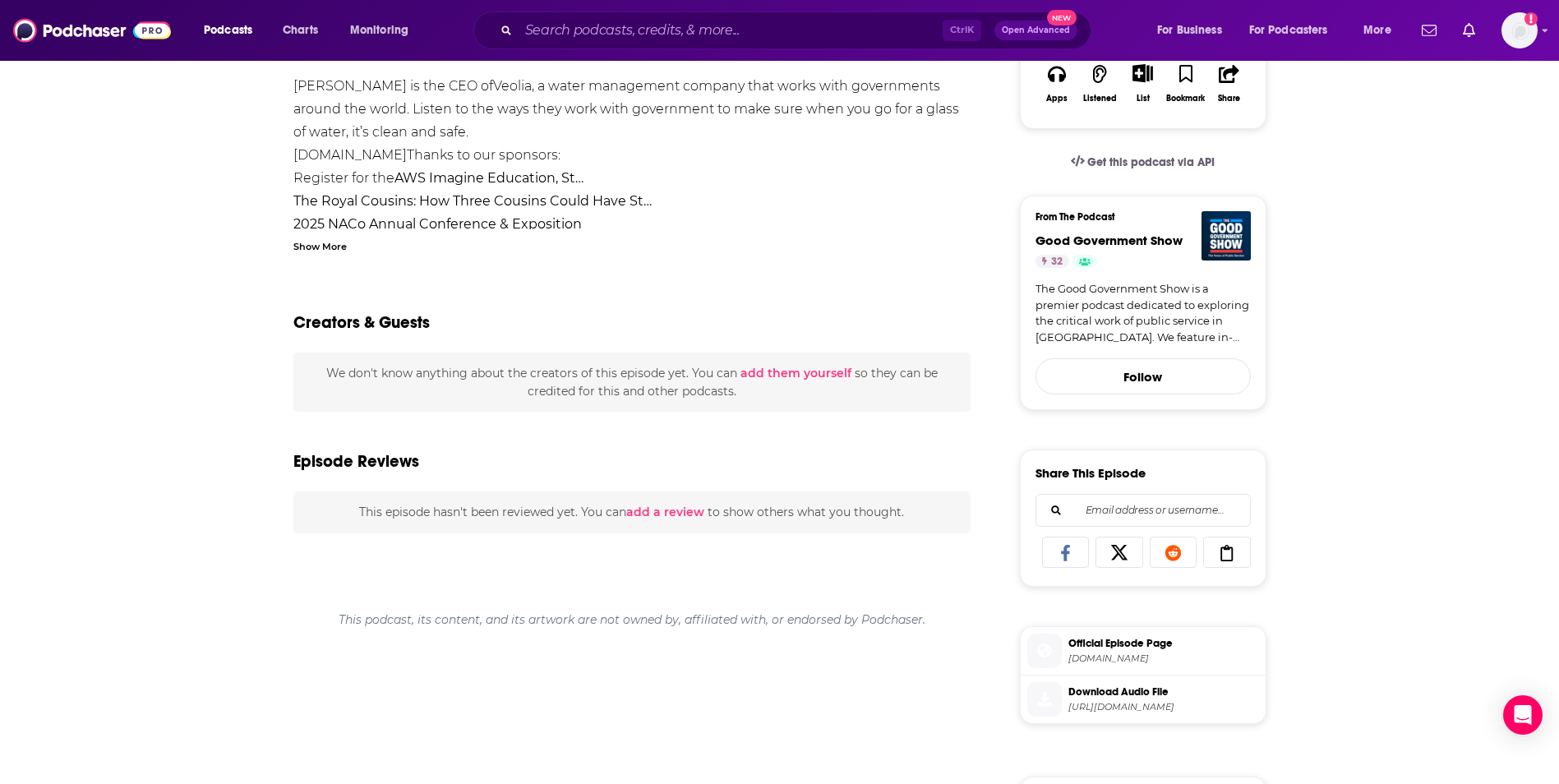
click at [1137, 636] on span "Official Episode Page" at bounding box center [1164, 643] width 190 height 14
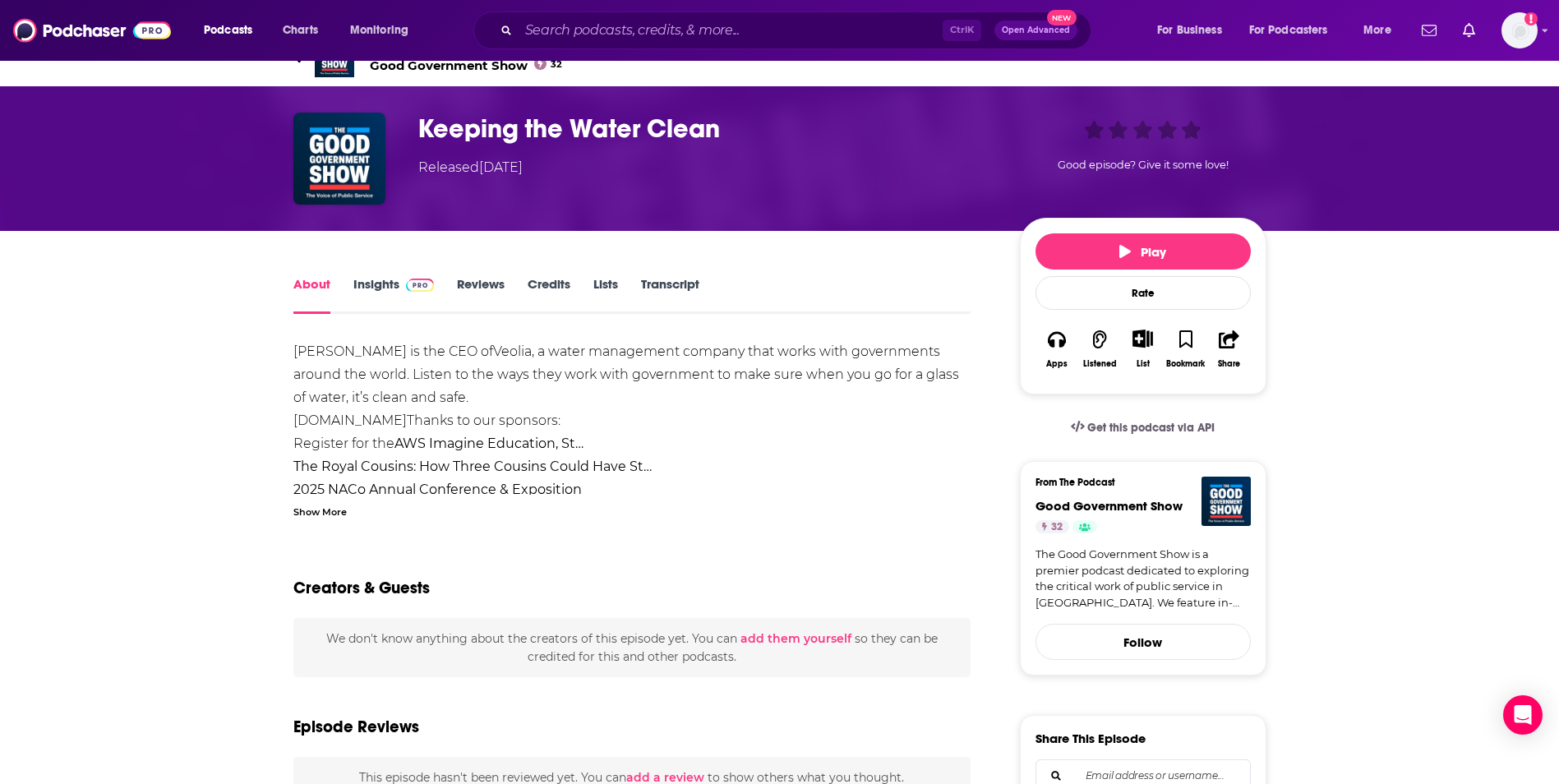
scroll to position [26, 0]
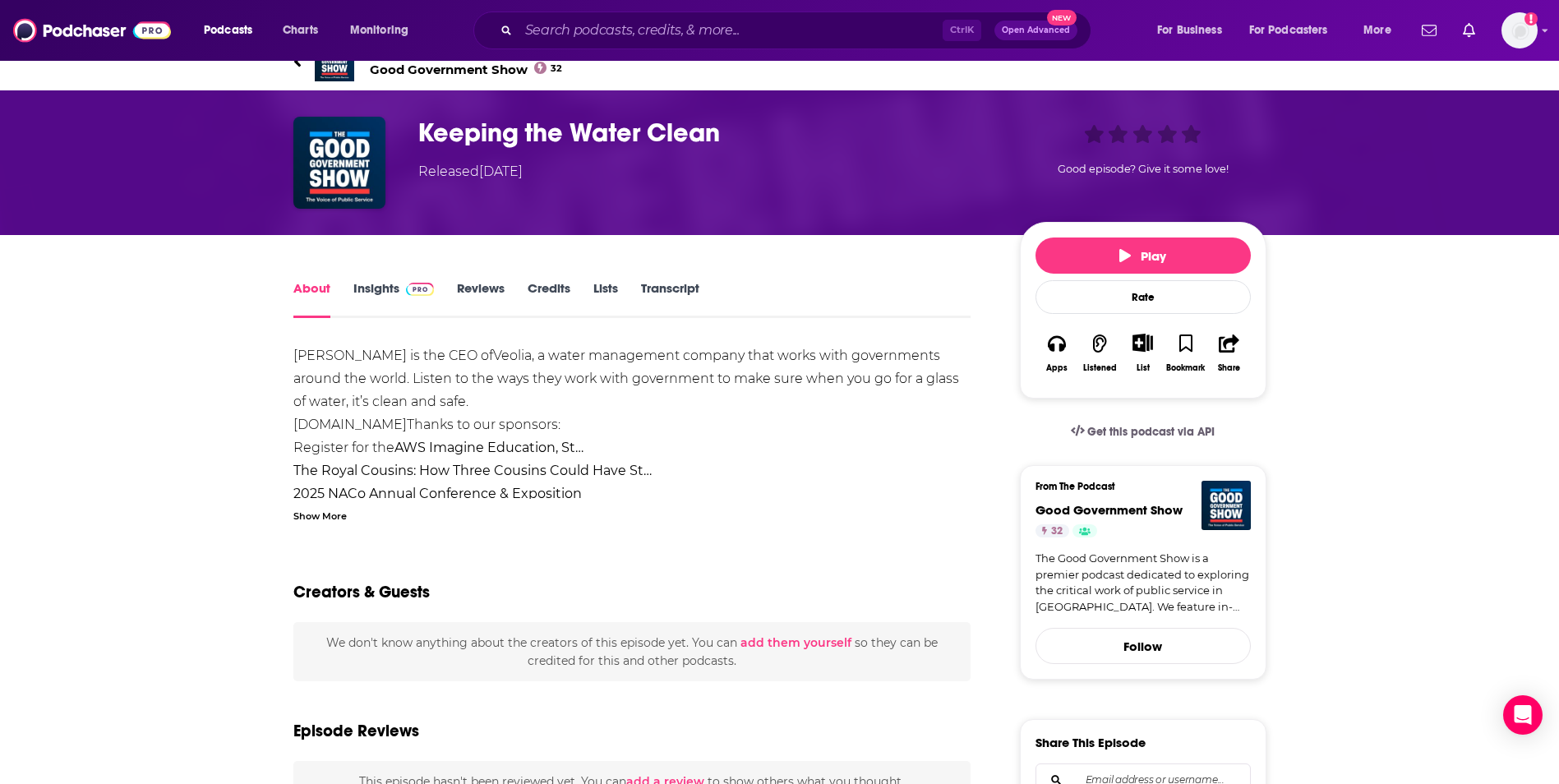
click at [379, 289] on link "Insights" at bounding box center [394, 299] width 81 height 38
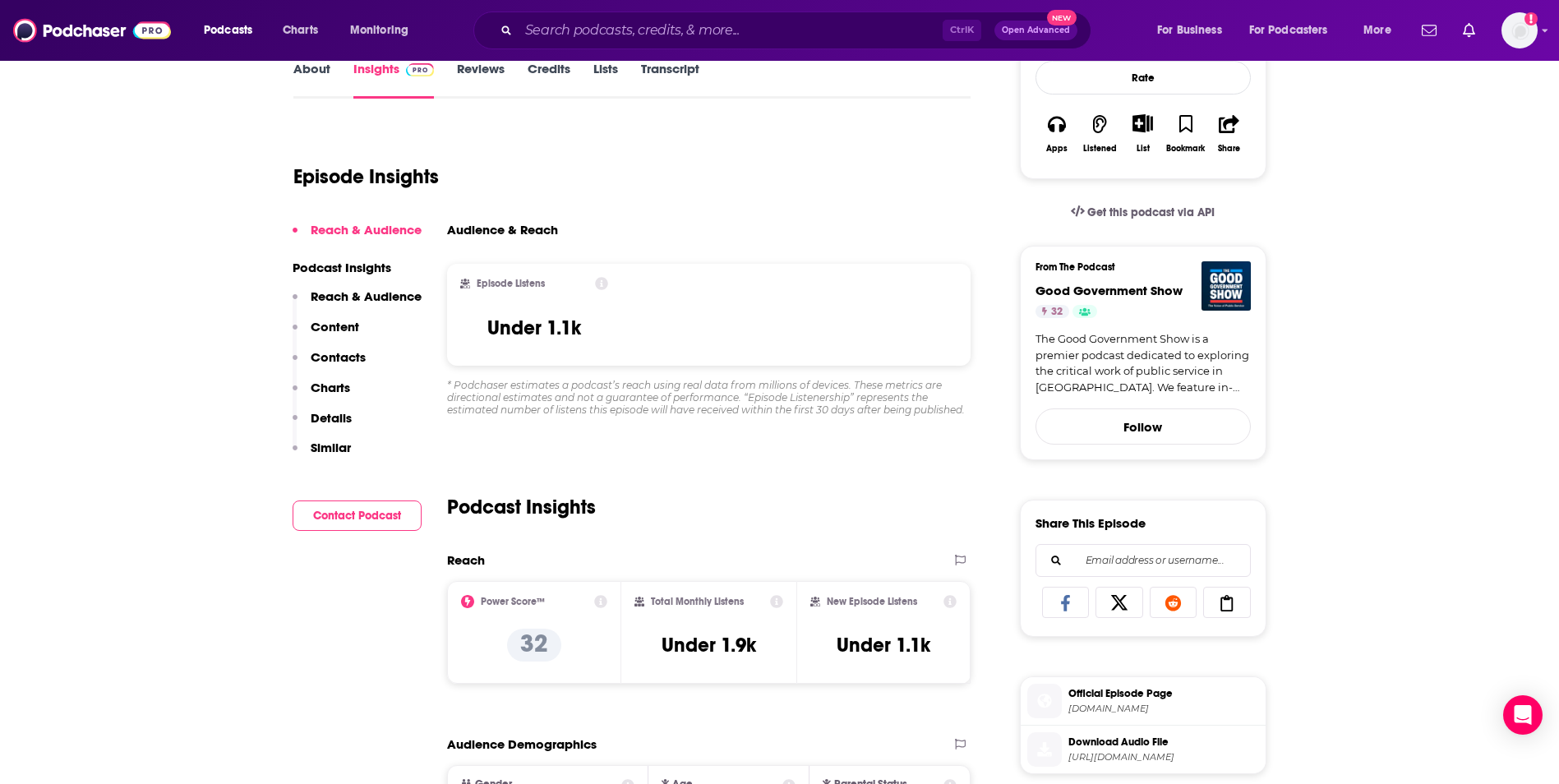
scroll to position [181, 0]
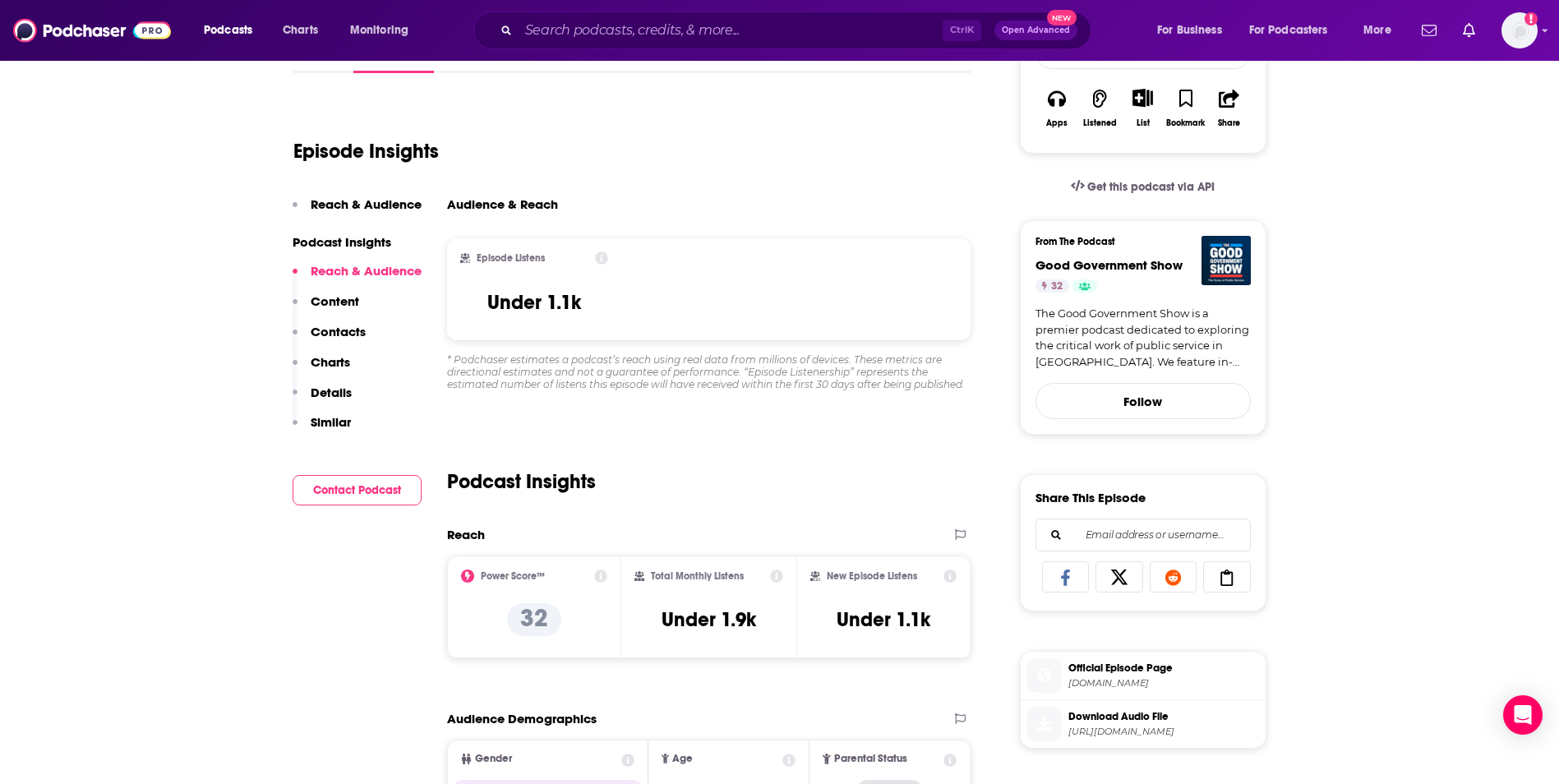
scroll to position [26, 0]
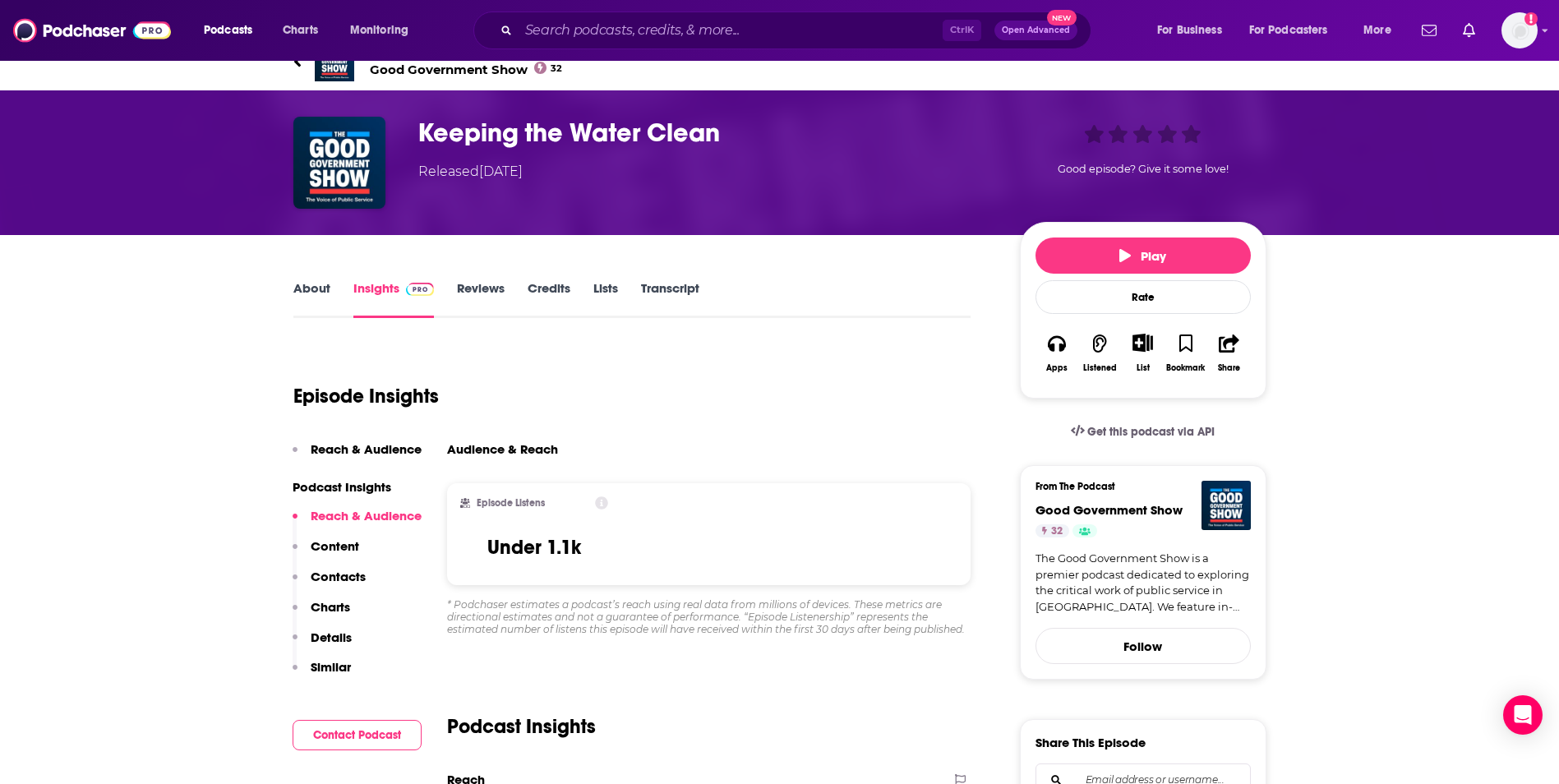
click at [488, 281] on link "Reviews" at bounding box center [480, 299] width 48 height 38
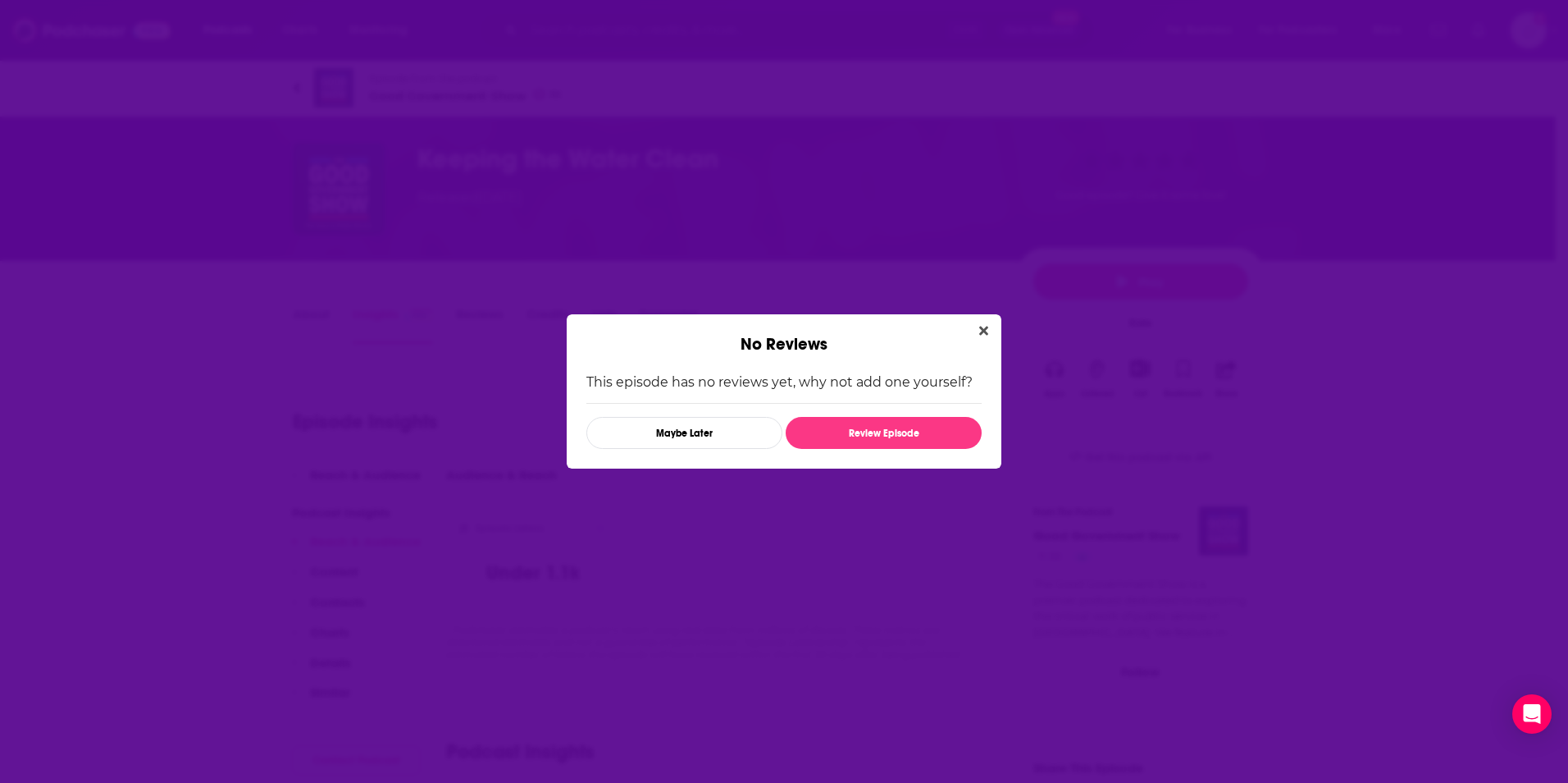
click at [986, 332] on icon "Close" at bounding box center [983, 331] width 9 height 14
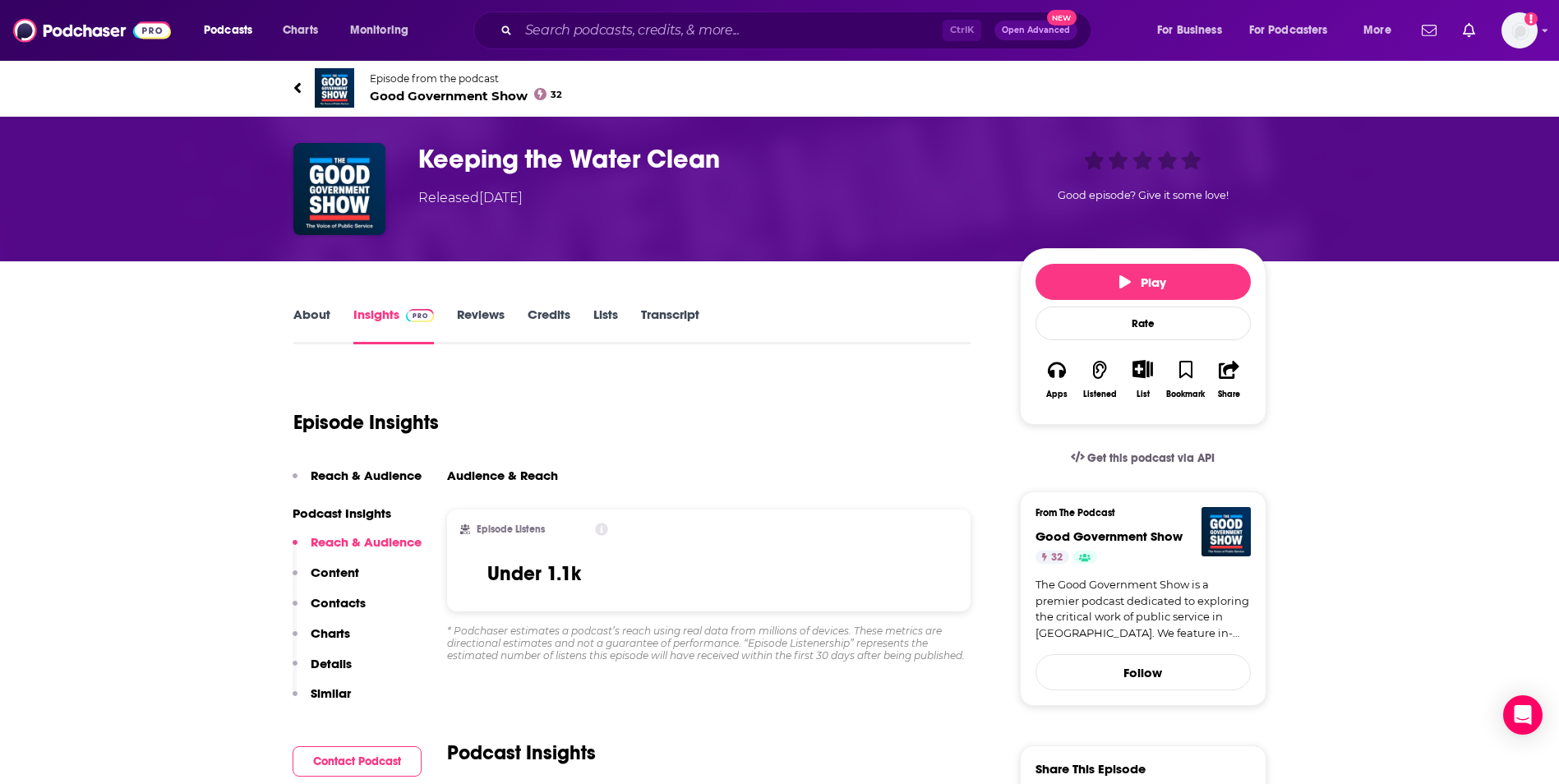
click at [560, 317] on link "Credits" at bounding box center [549, 326] width 42 height 38
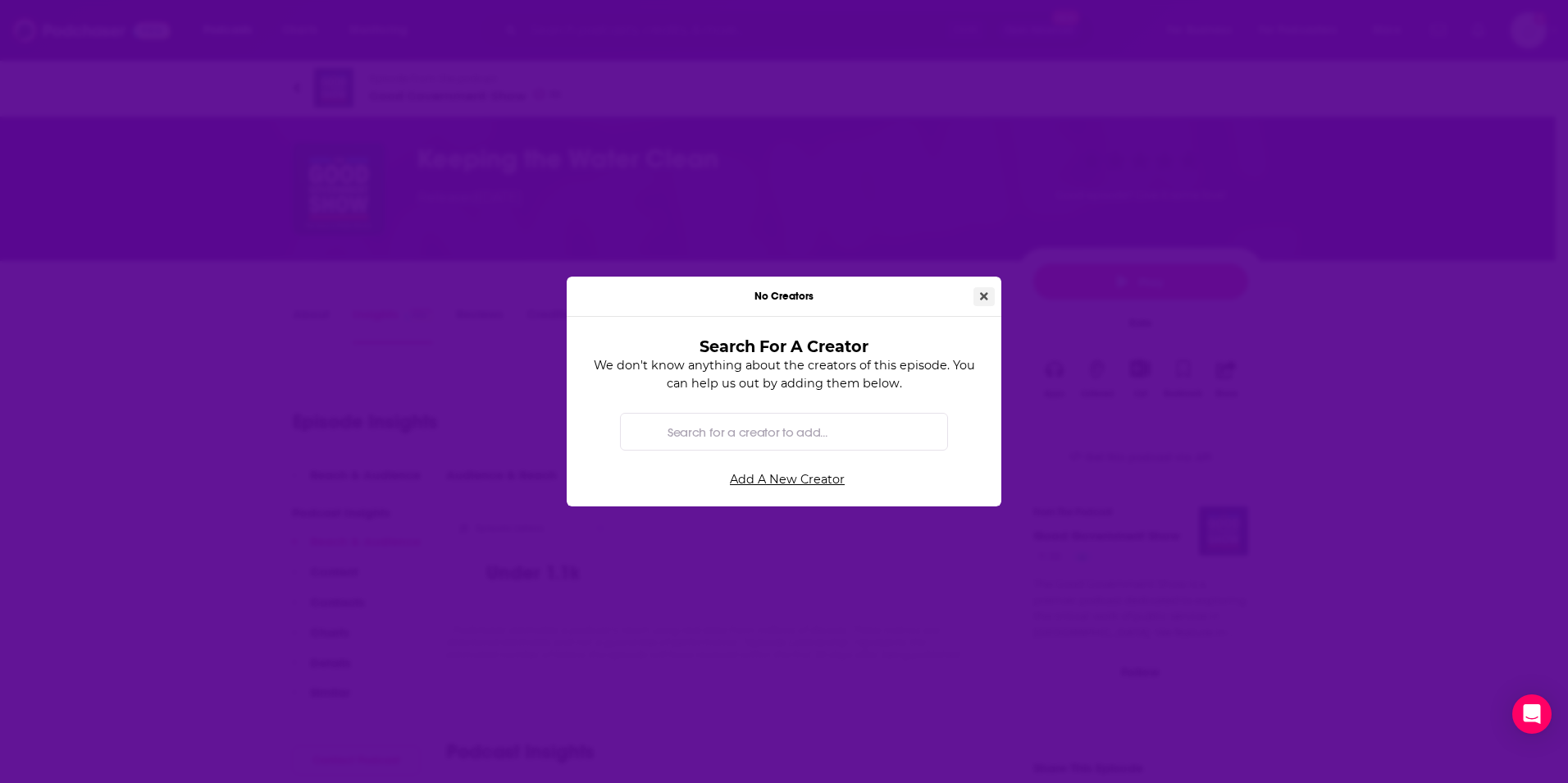
click at [985, 298] on icon "Close" at bounding box center [983, 296] width 8 height 8
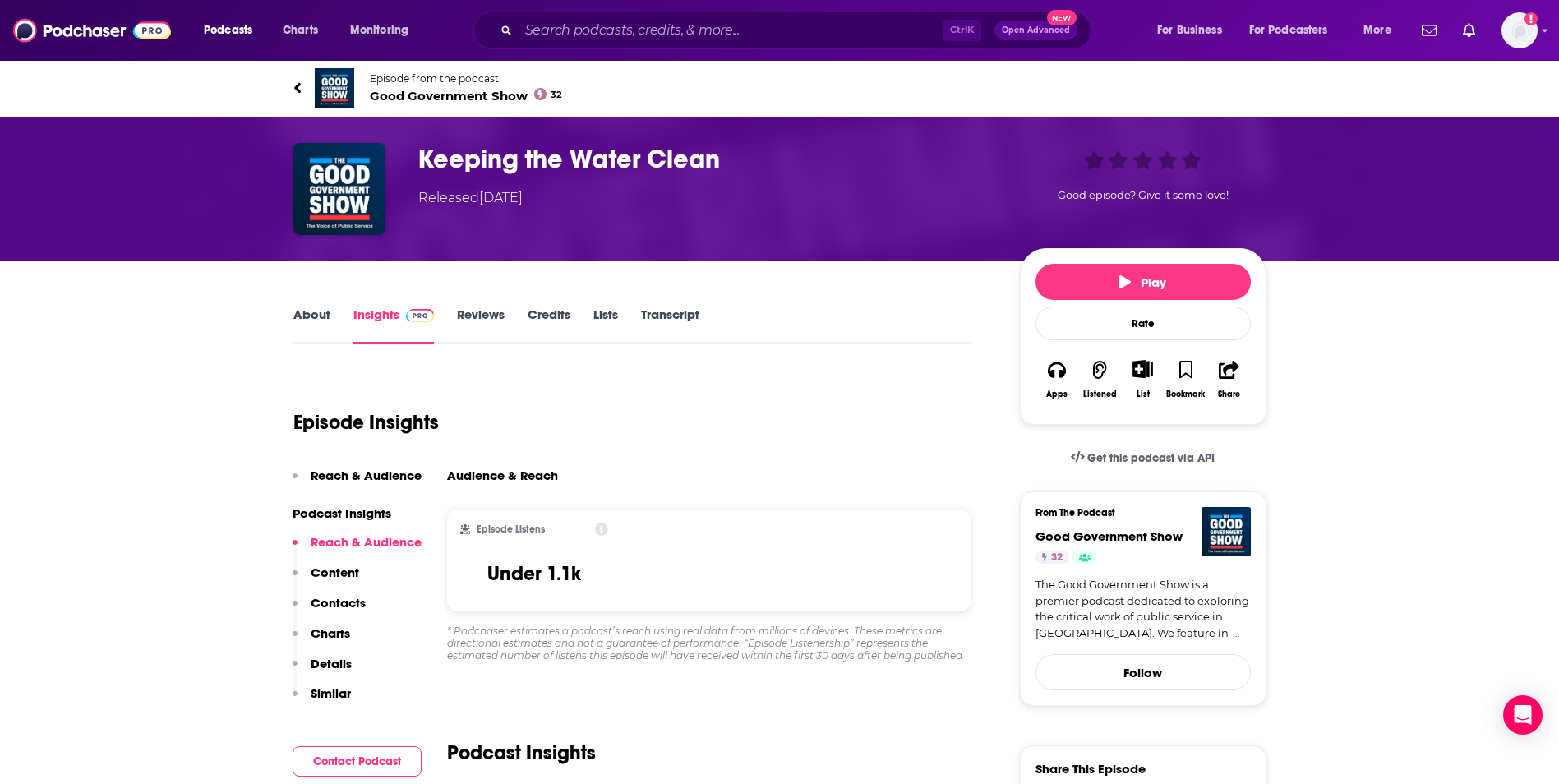
click at [812, 429] on div "Episode Insights" at bounding box center [632, 412] width 678 height 84
click at [1193, 163] on div "Good episode? Give it some love!" at bounding box center [1143, 175] width 246 height 65
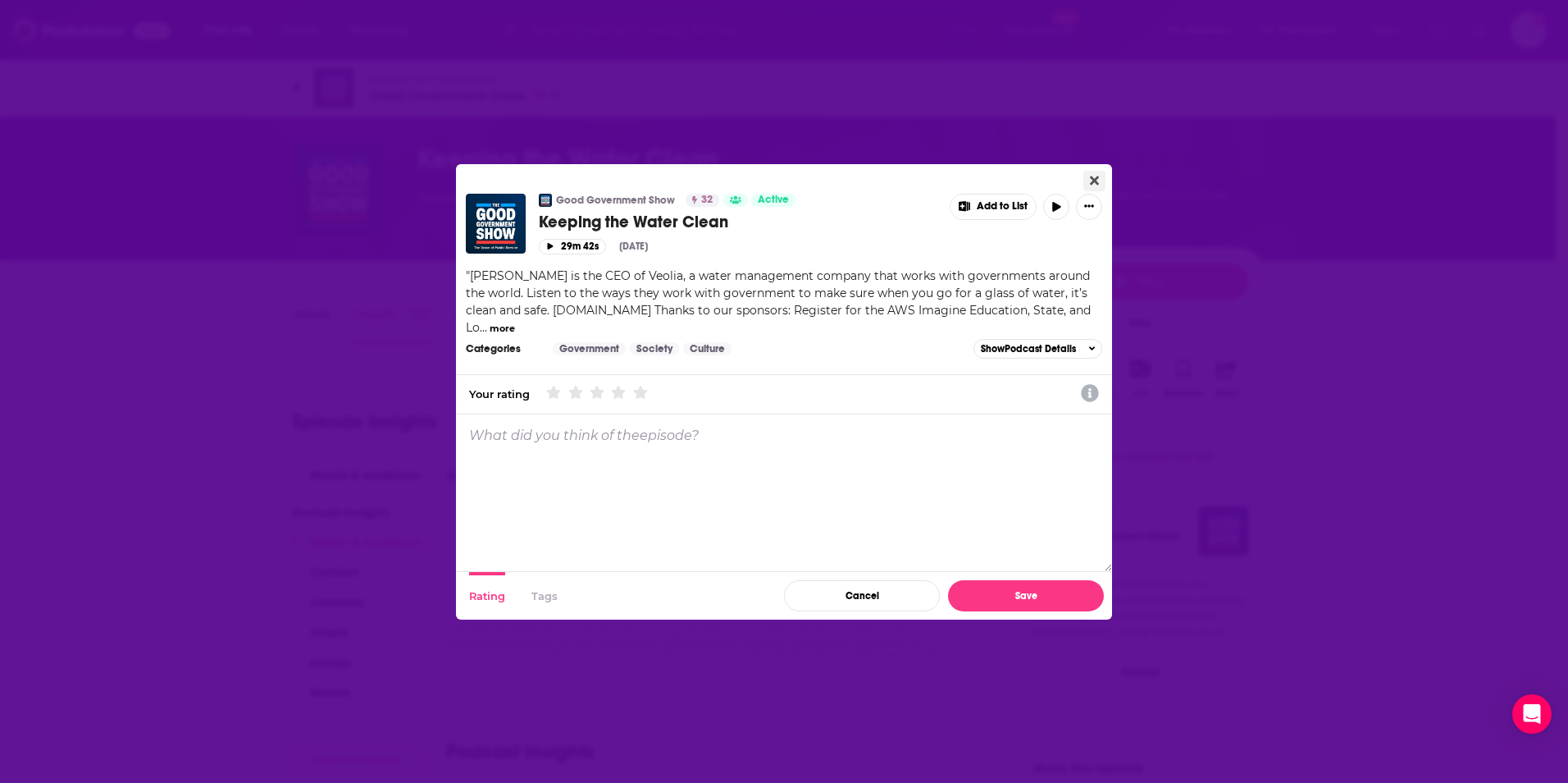
click at [1094, 170] on button "Close" at bounding box center [1094, 180] width 23 height 21
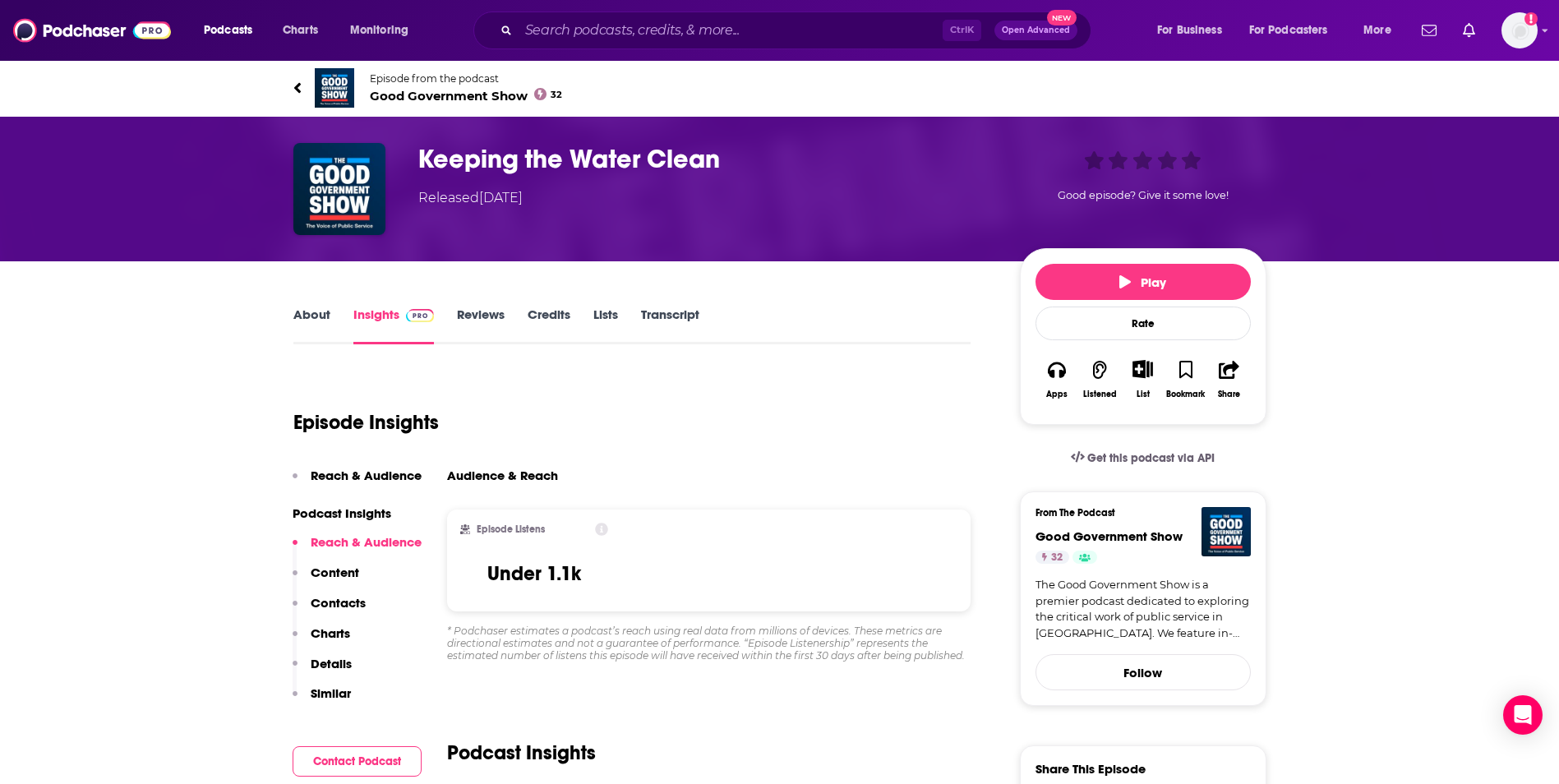
click at [687, 315] on link "Transcript" at bounding box center [670, 326] width 59 height 38
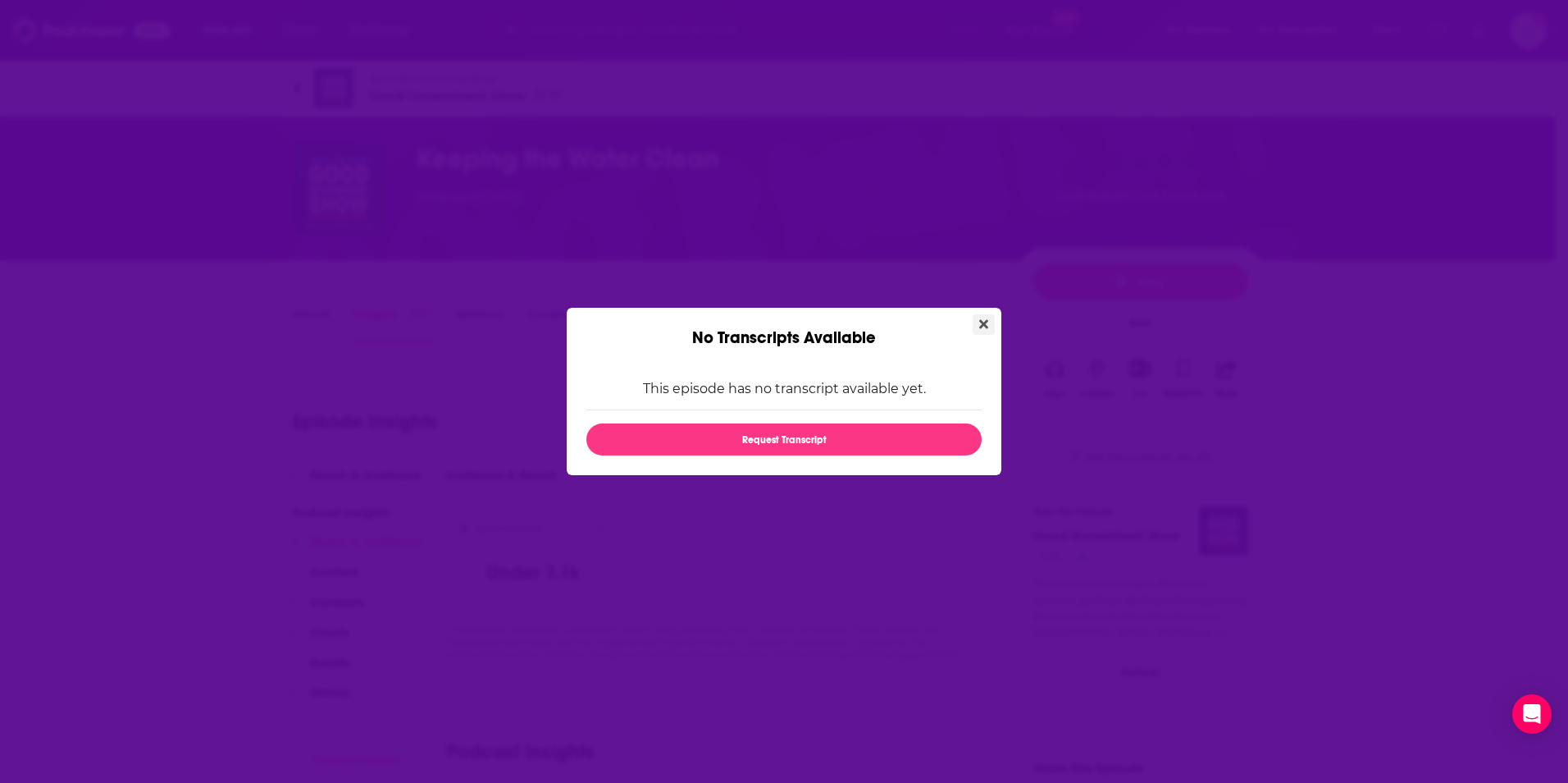
click at [987, 323] on icon "Close" at bounding box center [983, 323] width 9 height 14
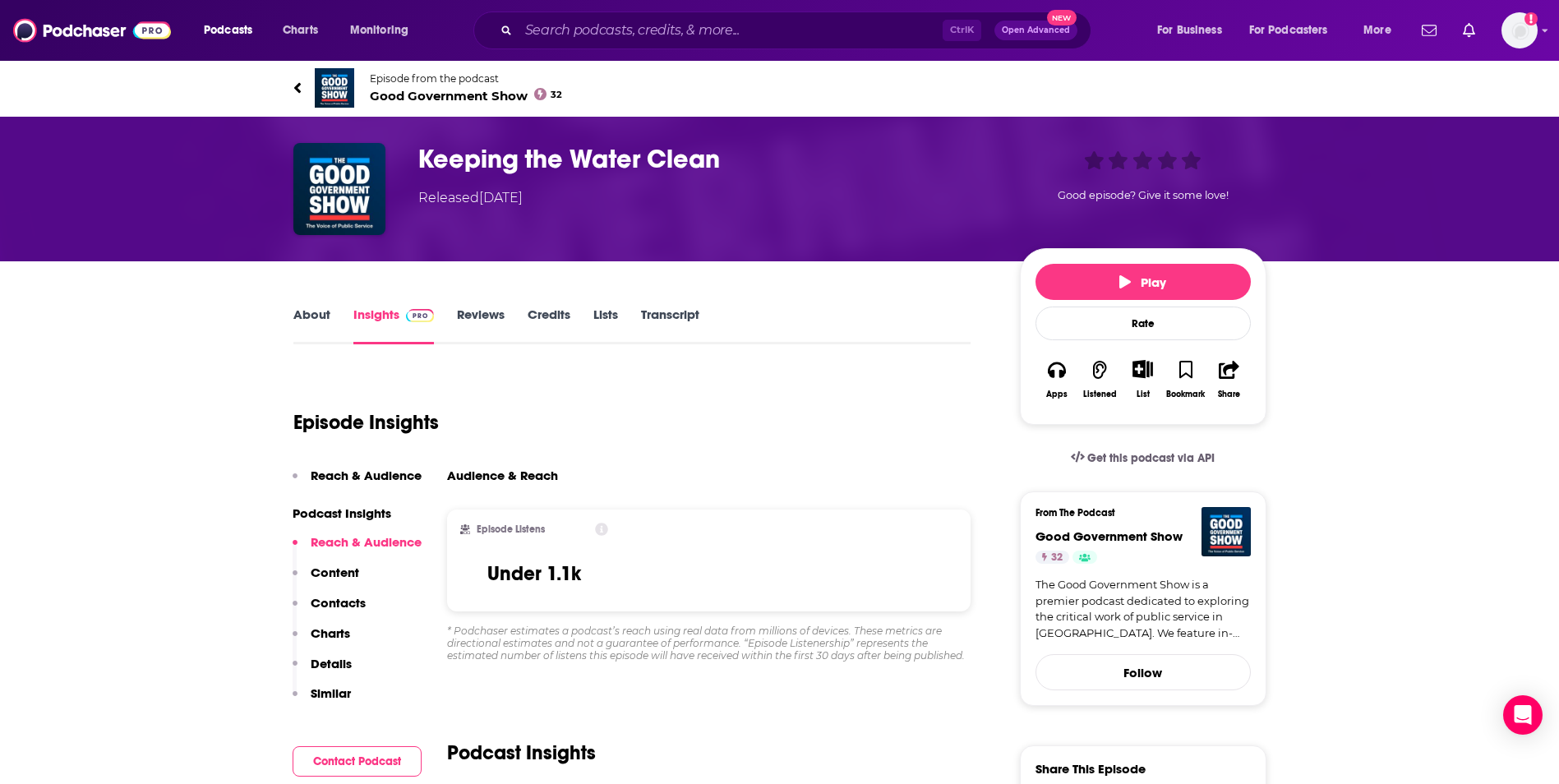
drag, startPoint x: 809, startPoint y: 307, endPoint x: 821, endPoint y: 304, distance: 12.4
click at [817, 305] on div "About Insights Reviews Credits Lists Transcript" at bounding box center [632, 324] width 678 height 41
click at [609, 314] on link "Lists" at bounding box center [605, 326] width 24 height 38
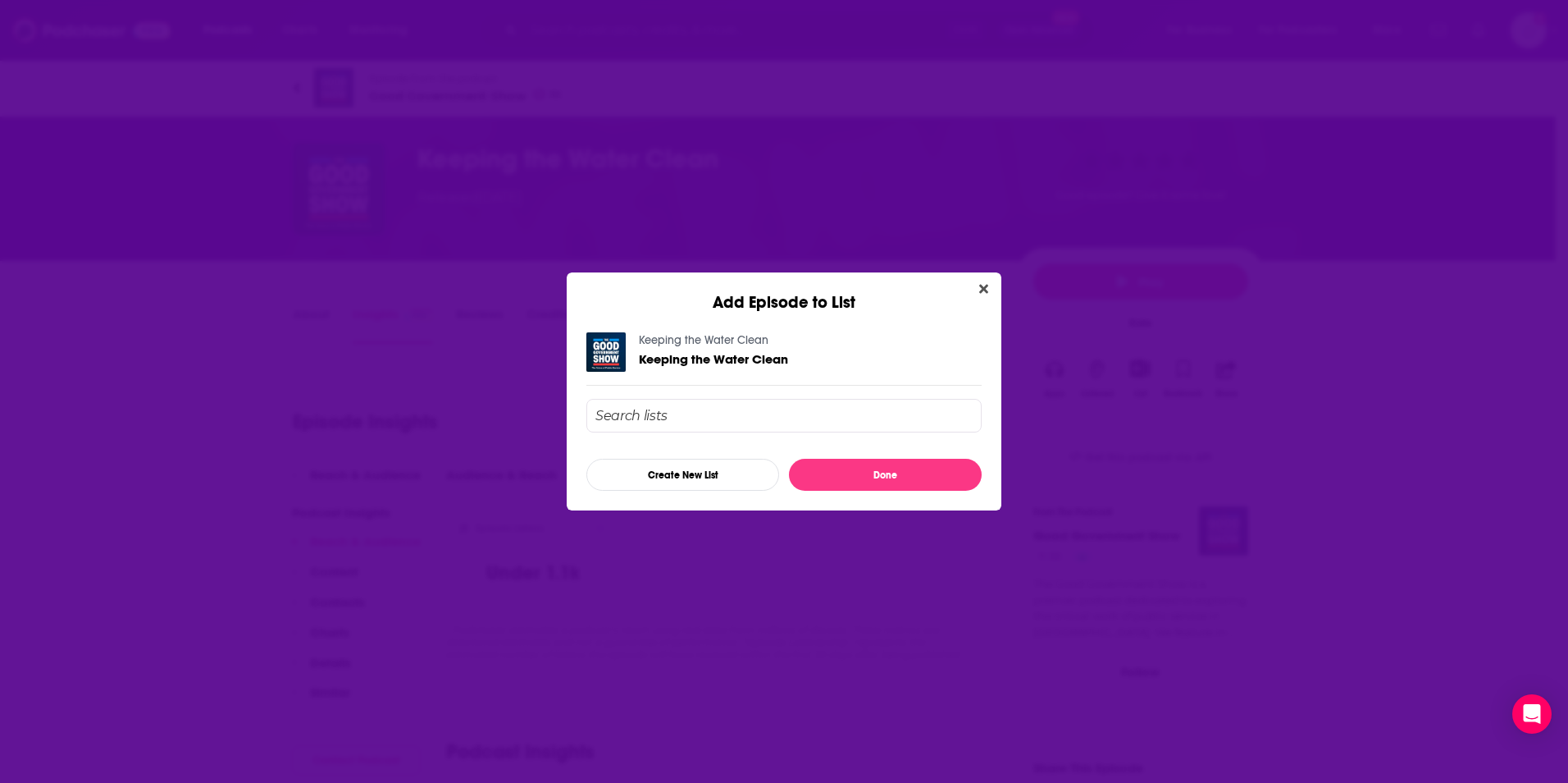
click at [727, 413] on input "Add Episode To List" at bounding box center [784, 414] width 395 height 33
click at [667, 419] on input "Lewi Group - Veolia" at bounding box center [784, 414] width 395 height 33
type input "Lewi Group - Veolia"
click at [869, 468] on button "Done" at bounding box center [885, 475] width 193 height 32
